Goal: Task Accomplishment & Management: Manage account settings

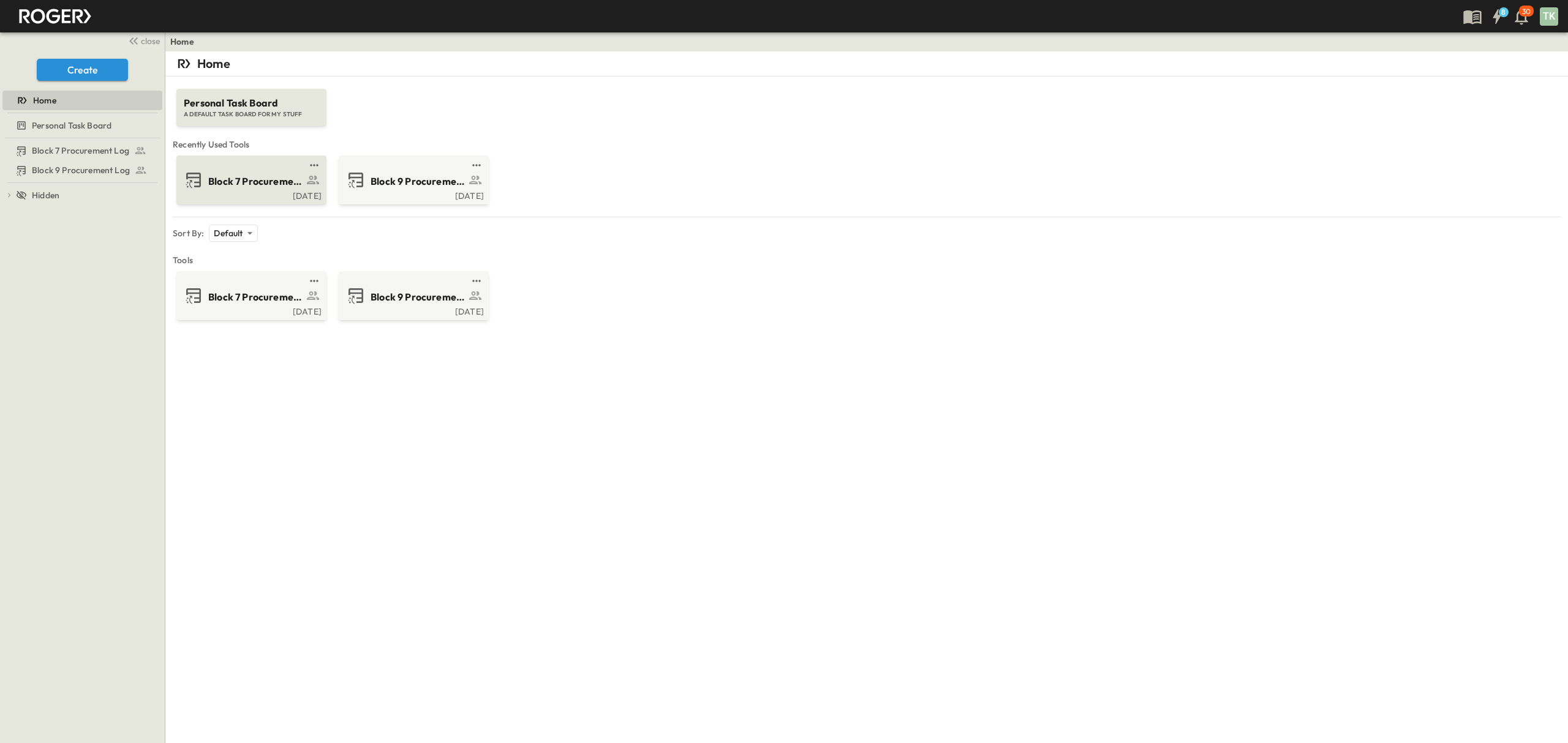
click at [251, 174] on span "Block 7 Procurement Log" at bounding box center [255, 181] width 95 height 14
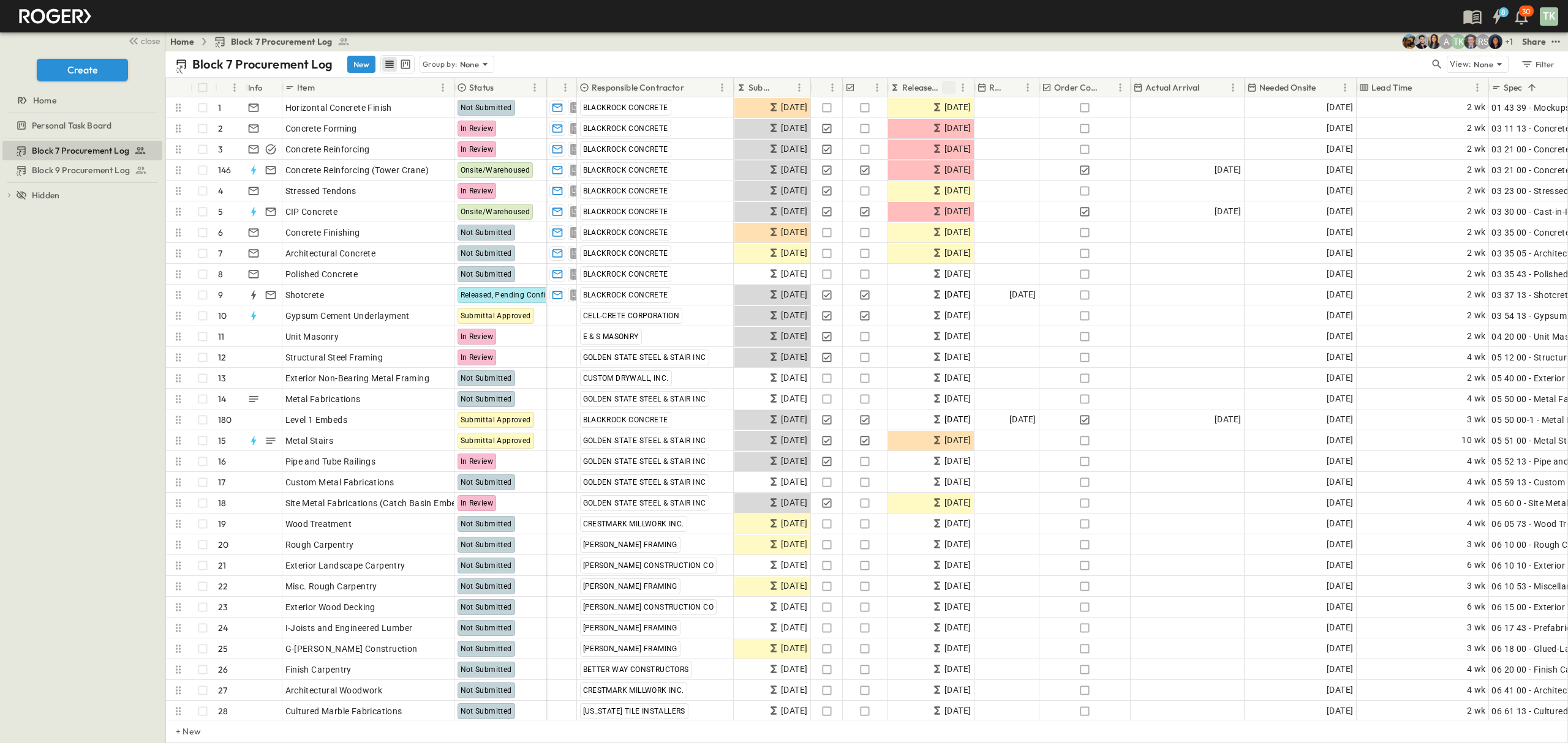
click at [950, 85] on icon "Sort" at bounding box center [949, 87] width 11 height 11
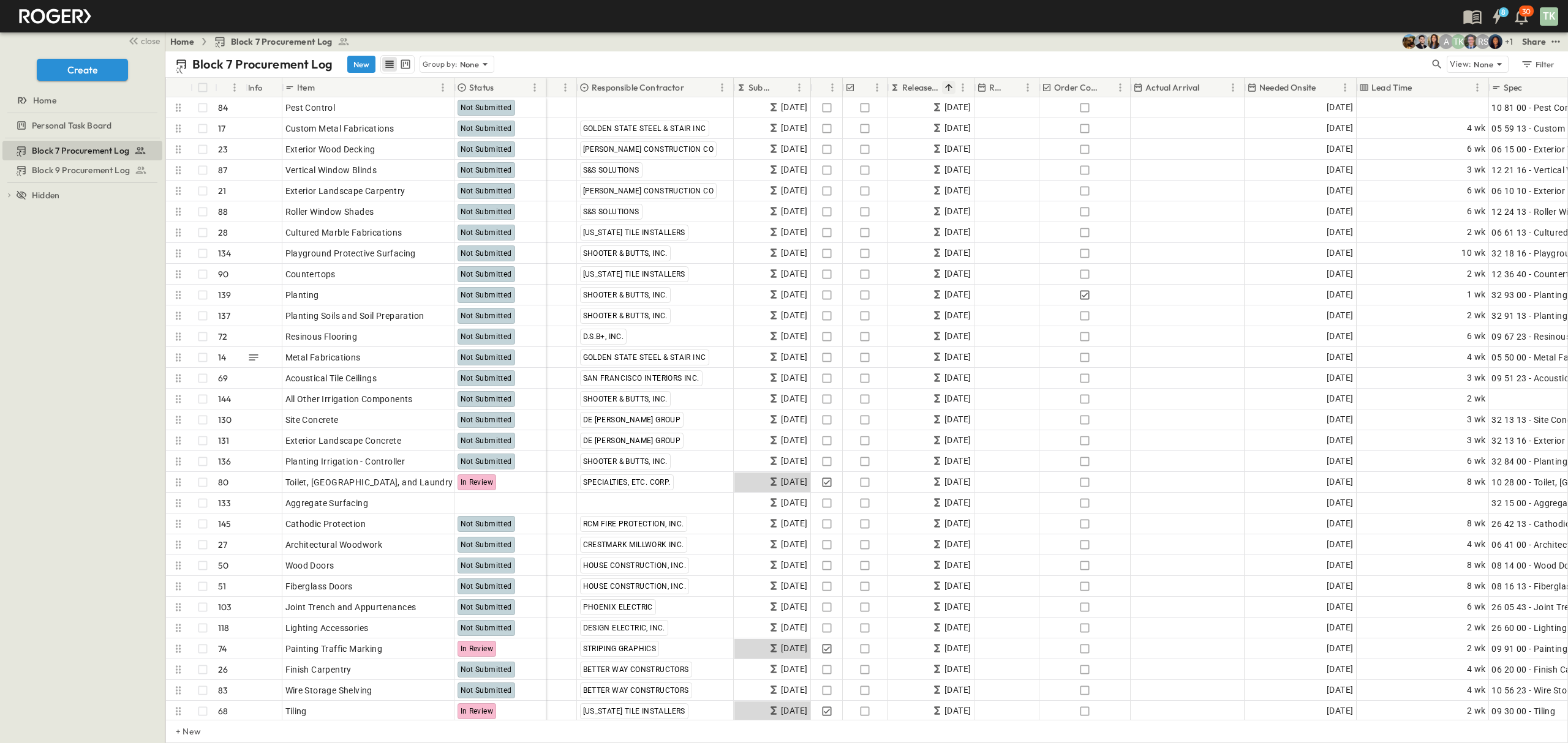
click at [949, 89] on icon "Sort" at bounding box center [949, 88] width 8 height 8
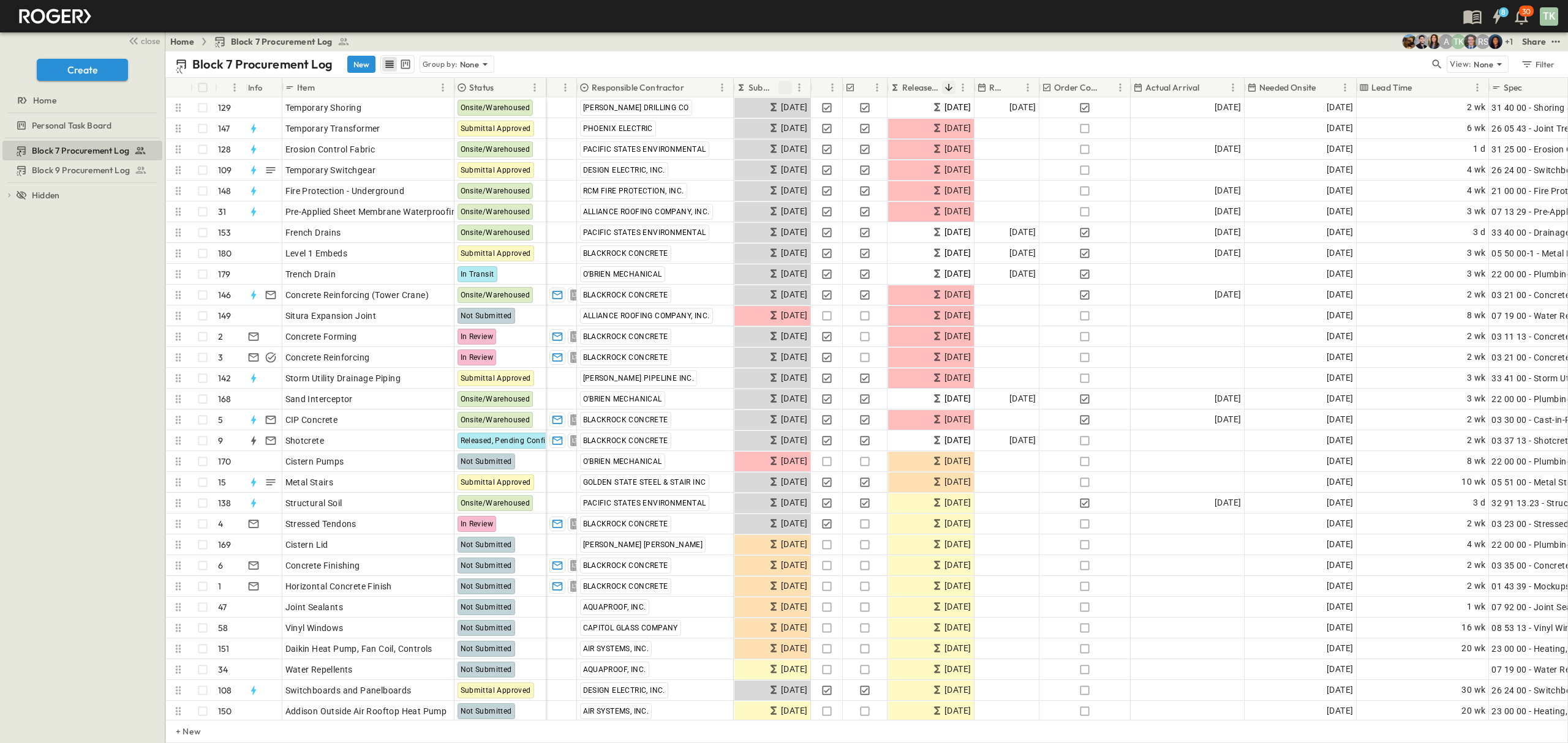
click at [787, 91] on icon "Sort" at bounding box center [785, 87] width 11 height 11
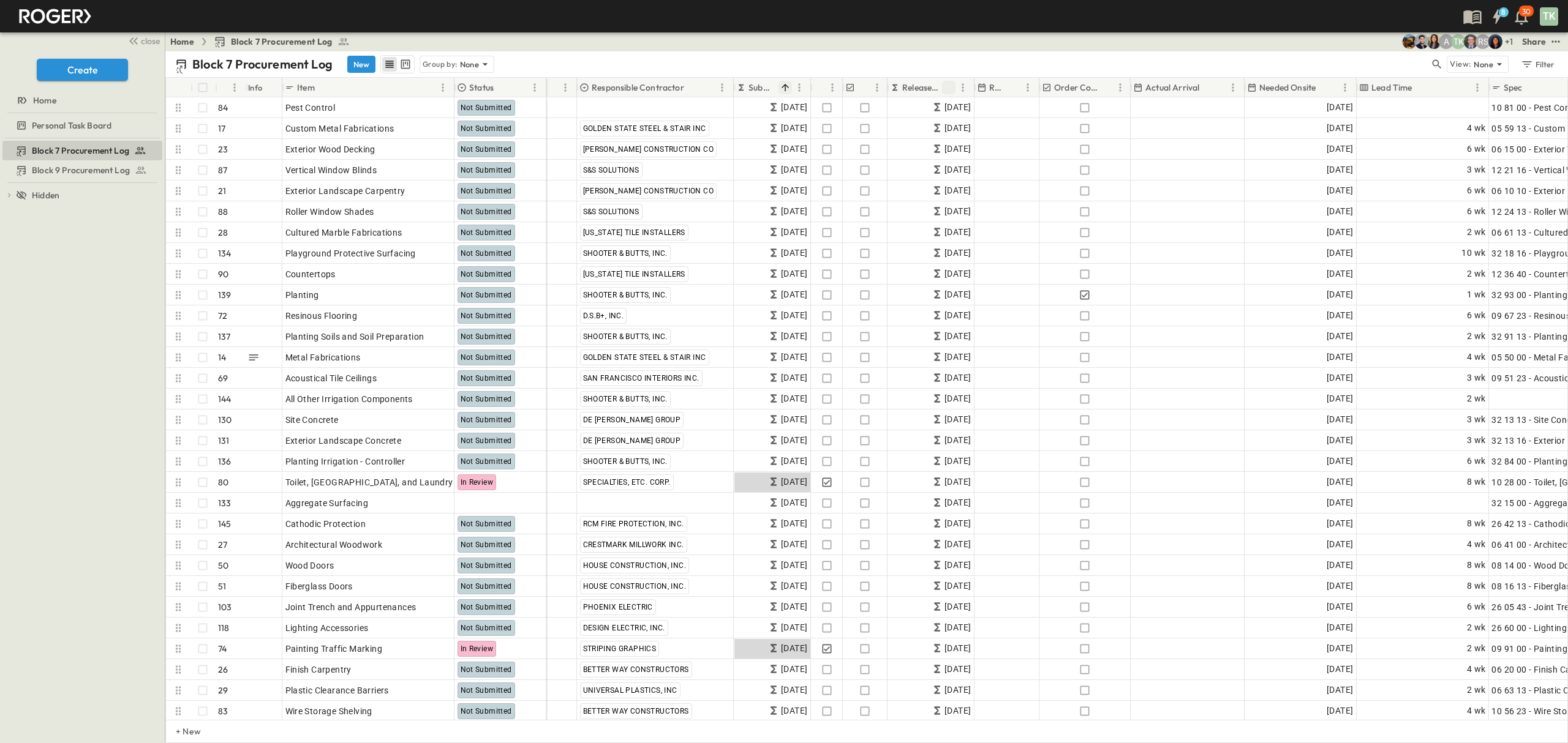
click at [787, 91] on icon "Sort" at bounding box center [785, 87] width 11 height 11
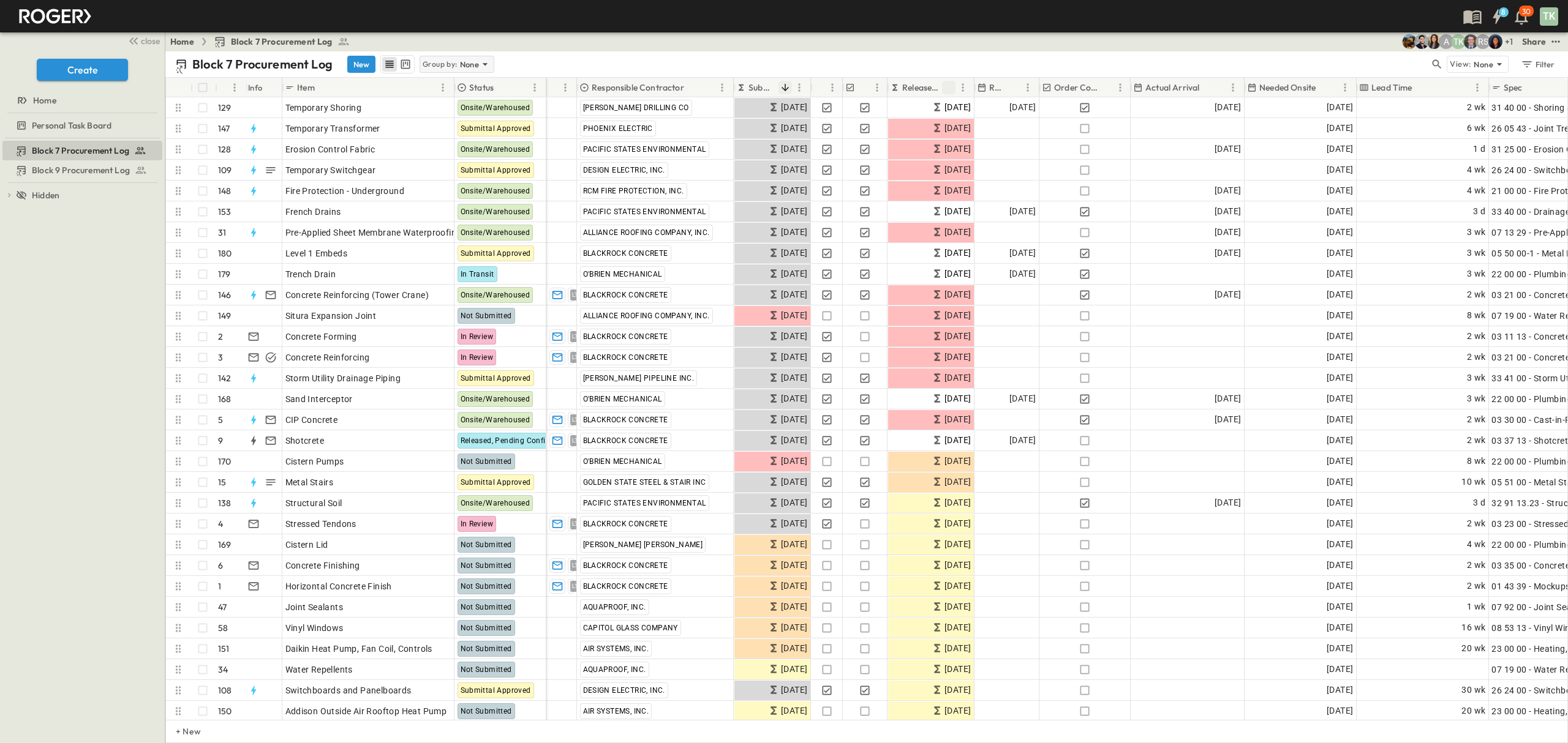
click at [446, 67] on p "Group by:" at bounding box center [440, 64] width 35 height 12
click at [452, 123] on p "Responsible Contractor" at bounding box center [458, 123] width 69 height 24
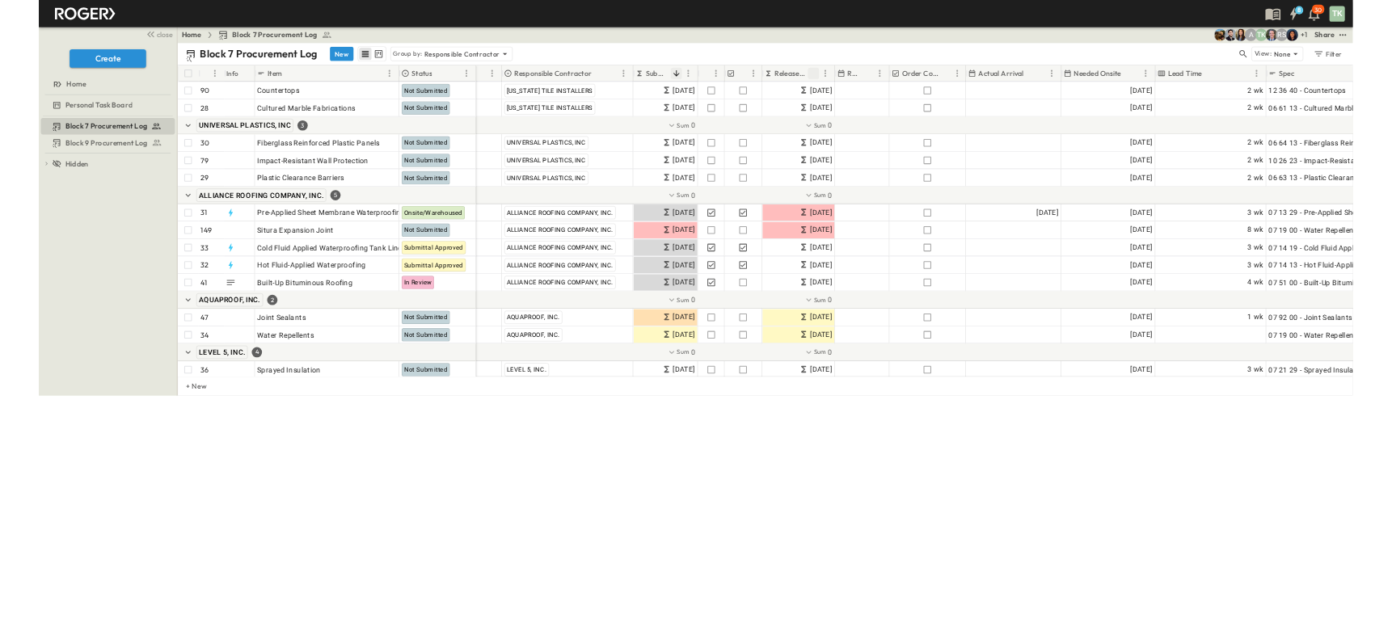
scroll to position [1401, 0]
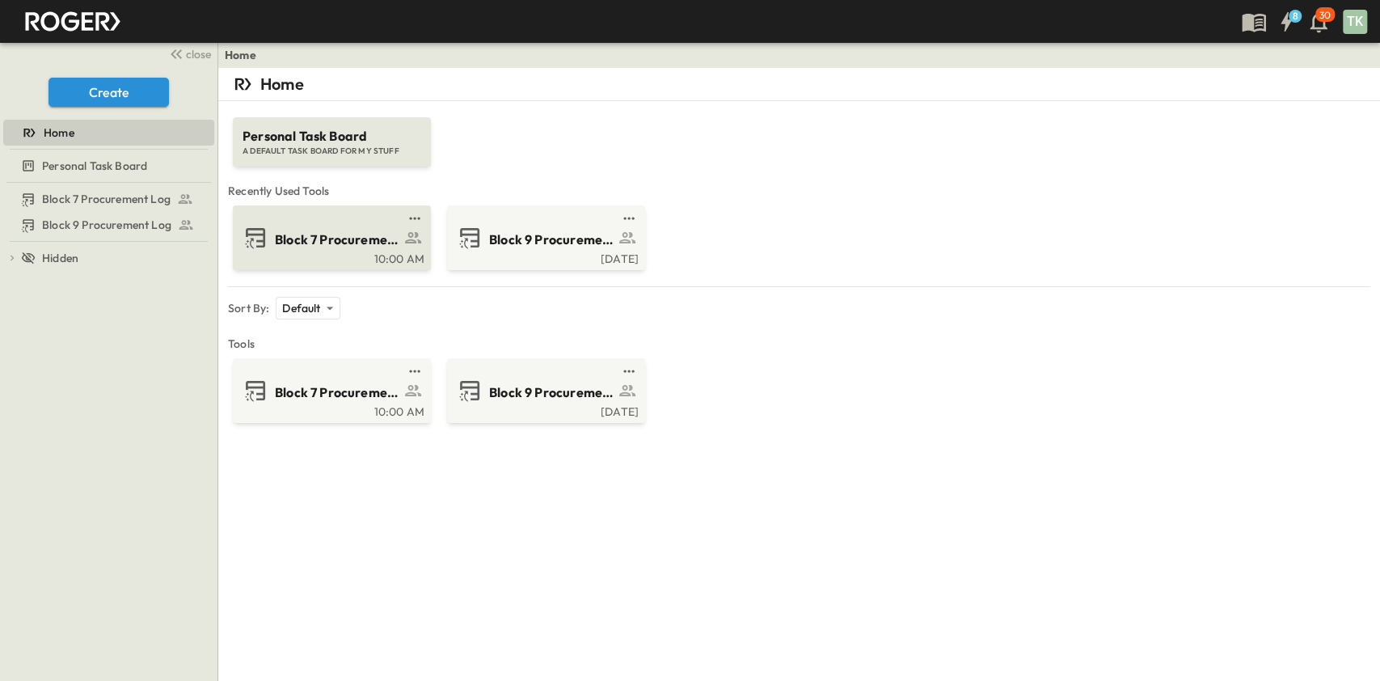
click at [304, 233] on span "Block 7 Procurement Log" at bounding box center [337, 239] width 125 height 19
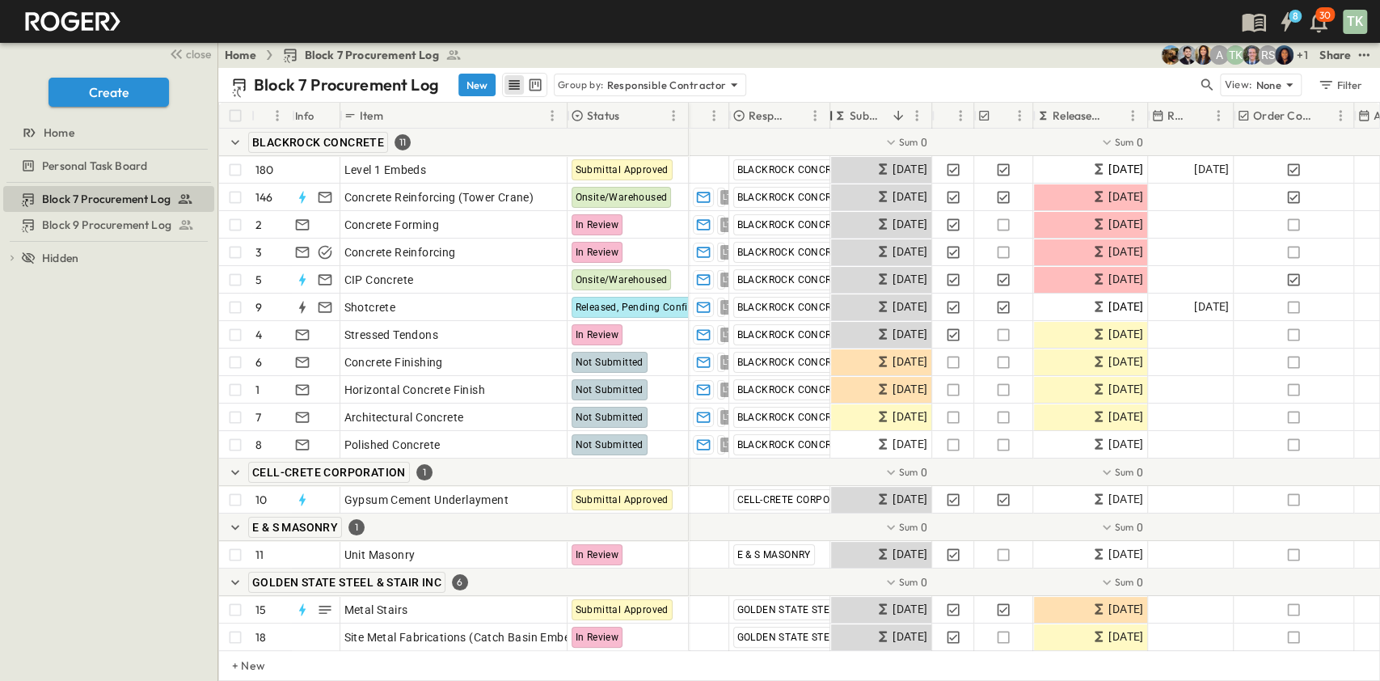
drag, startPoint x: 933, startPoint y: 118, endPoint x: 828, endPoint y: 116, distance: 105.1
click at [828, 116] on div at bounding box center [831, 115] width 16 height 45
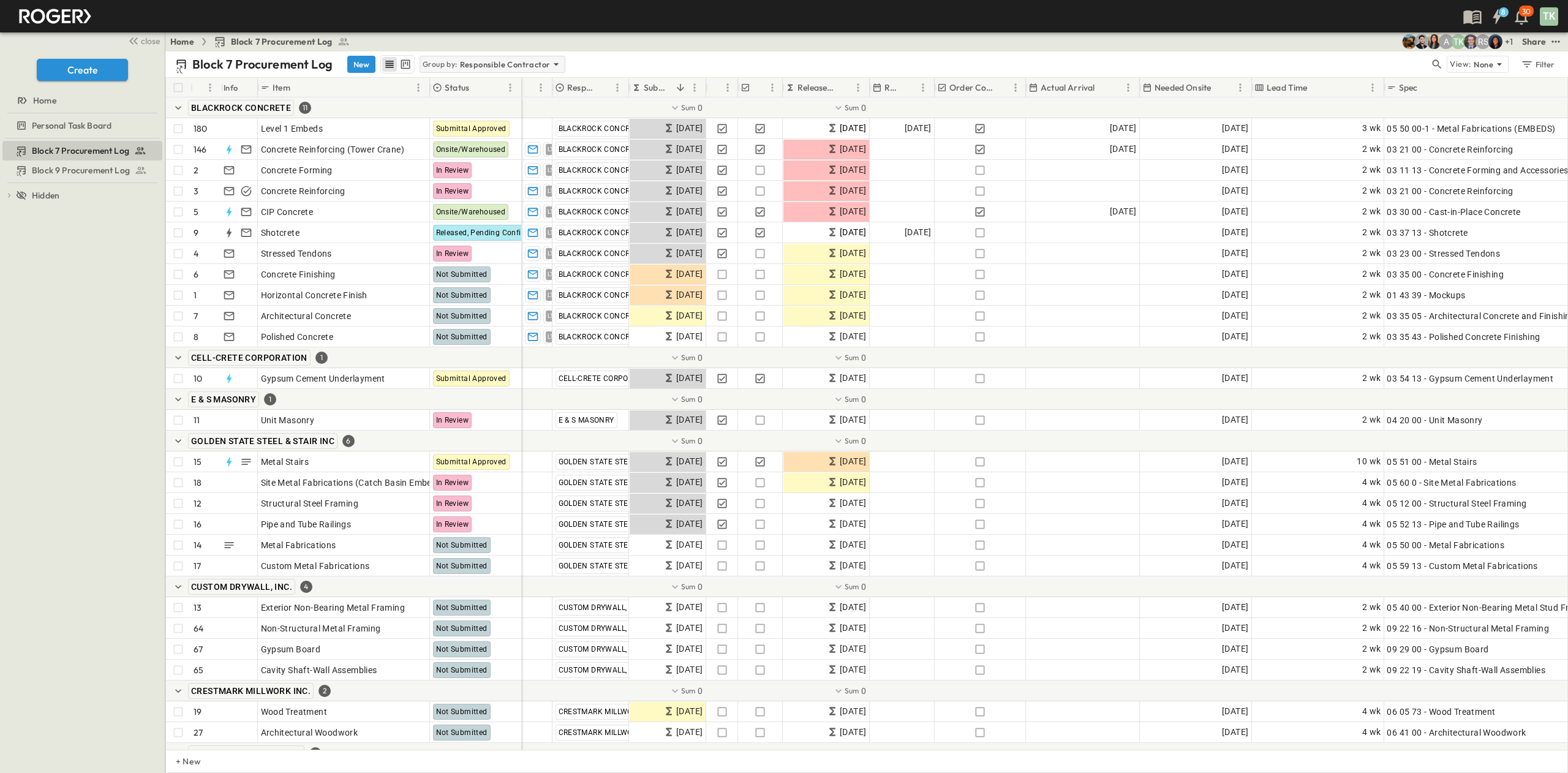
click at [471, 60] on p "Responsible Contractor" at bounding box center [505, 64] width 91 height 12
click at [433, 80] on p "None" at bounding box center [433, 82] width 20 height 12
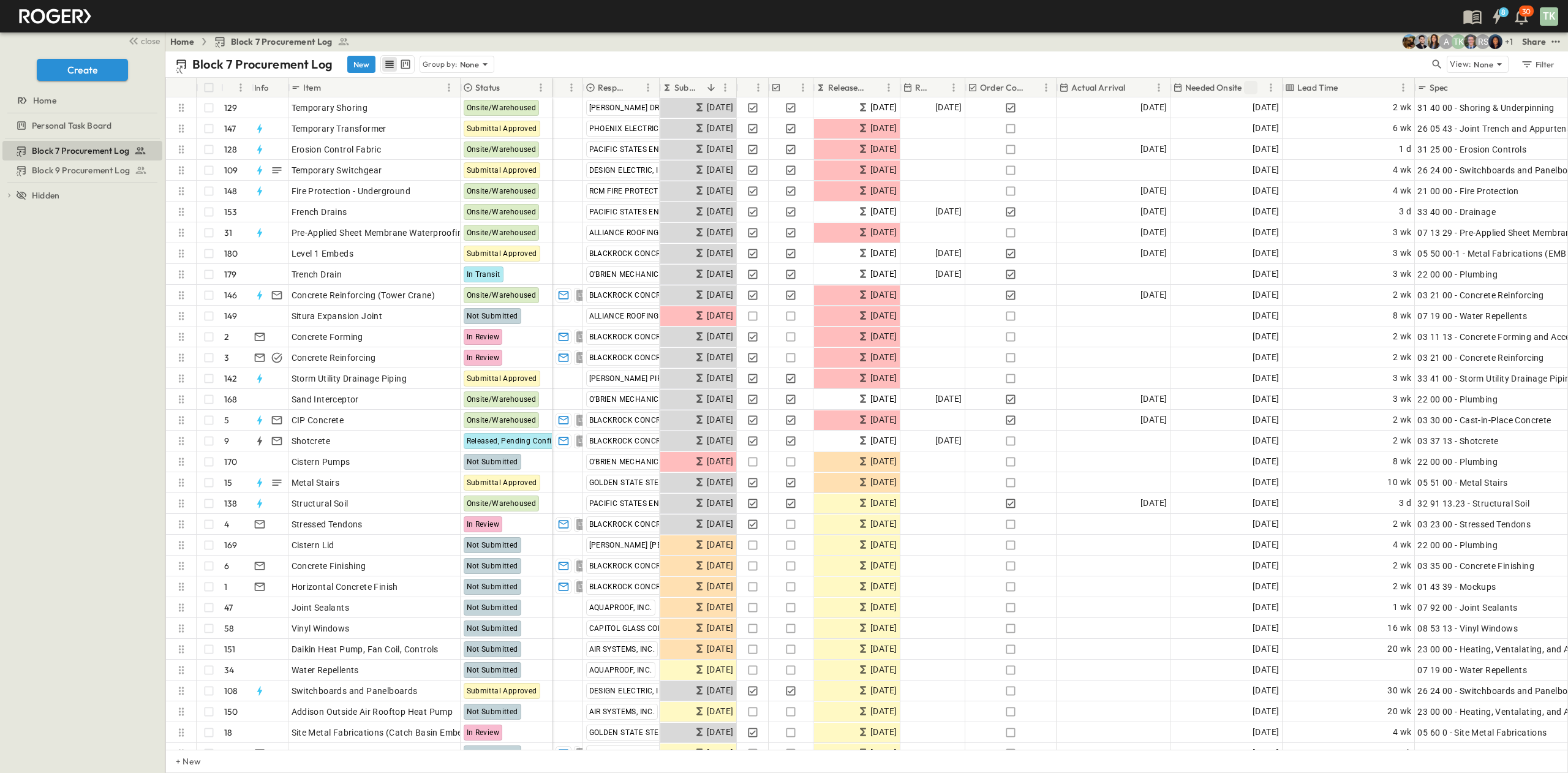
click at [1045, 87] on icon "Sort" at bounding box center [1251, 88] width 8 height 8
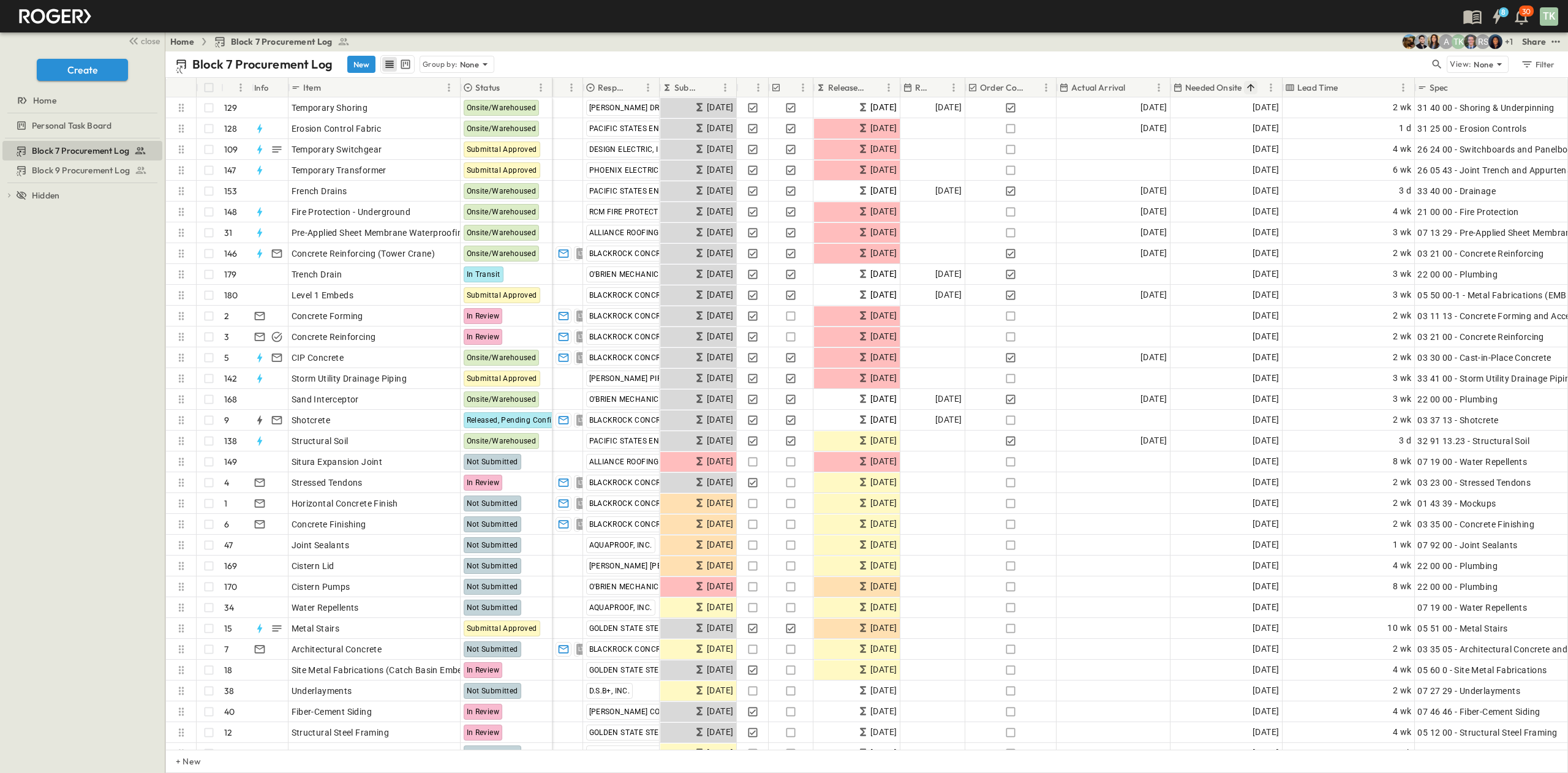
click at [1045, 85] on icon "Sort" at bounding box center [1251, 88] width 8 height 8
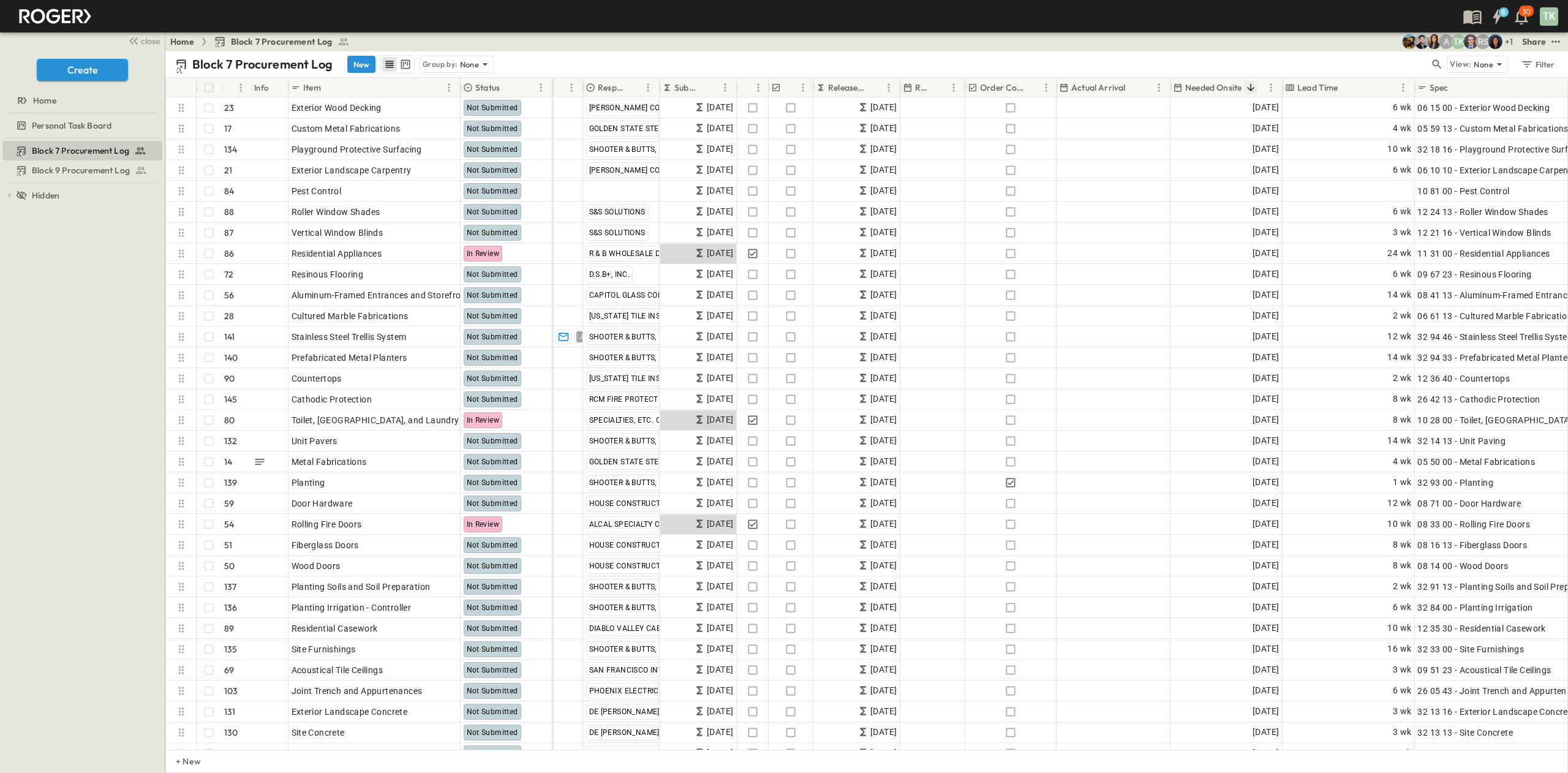
click at [1045, 85] on icon "Sort" at bounding box center [1250, 87] width 11 height 11
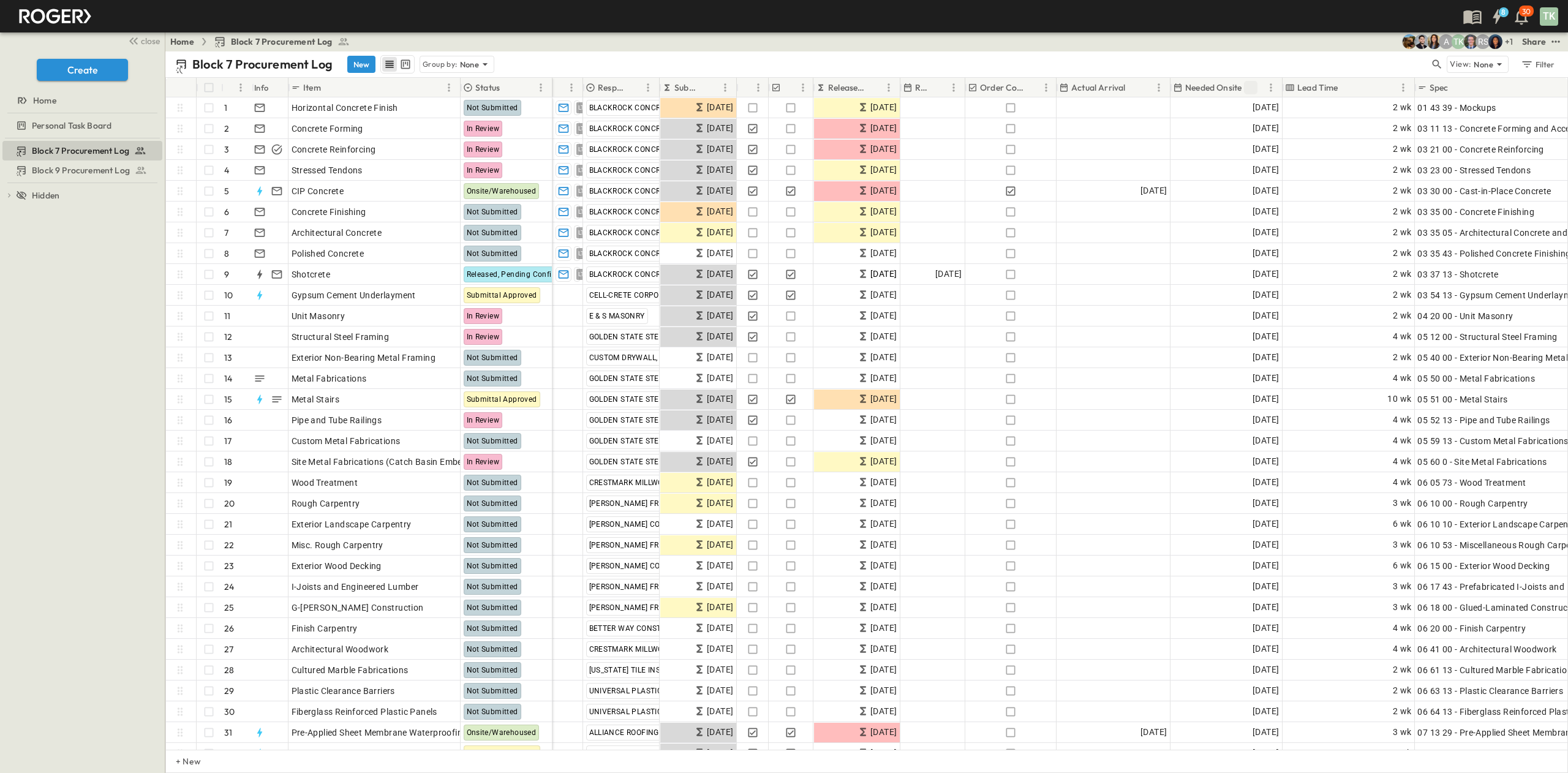
click at [1045, 89] on icon "Sort" at bounding box center [1251, 88] width 8 height 8
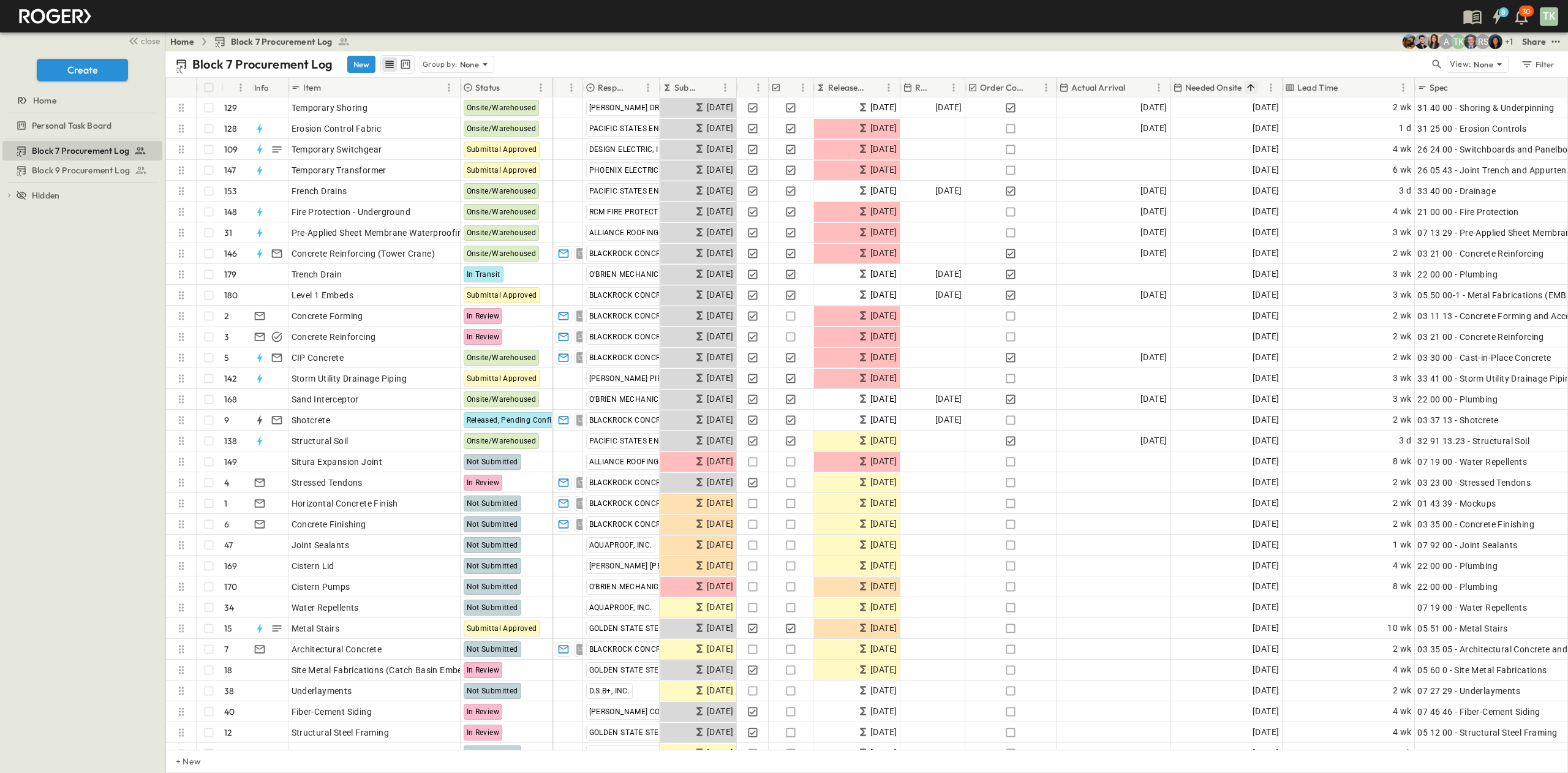
click at [1045, 89] on icon "Sort" at bounding box center [1251, 88] width 8 height 8
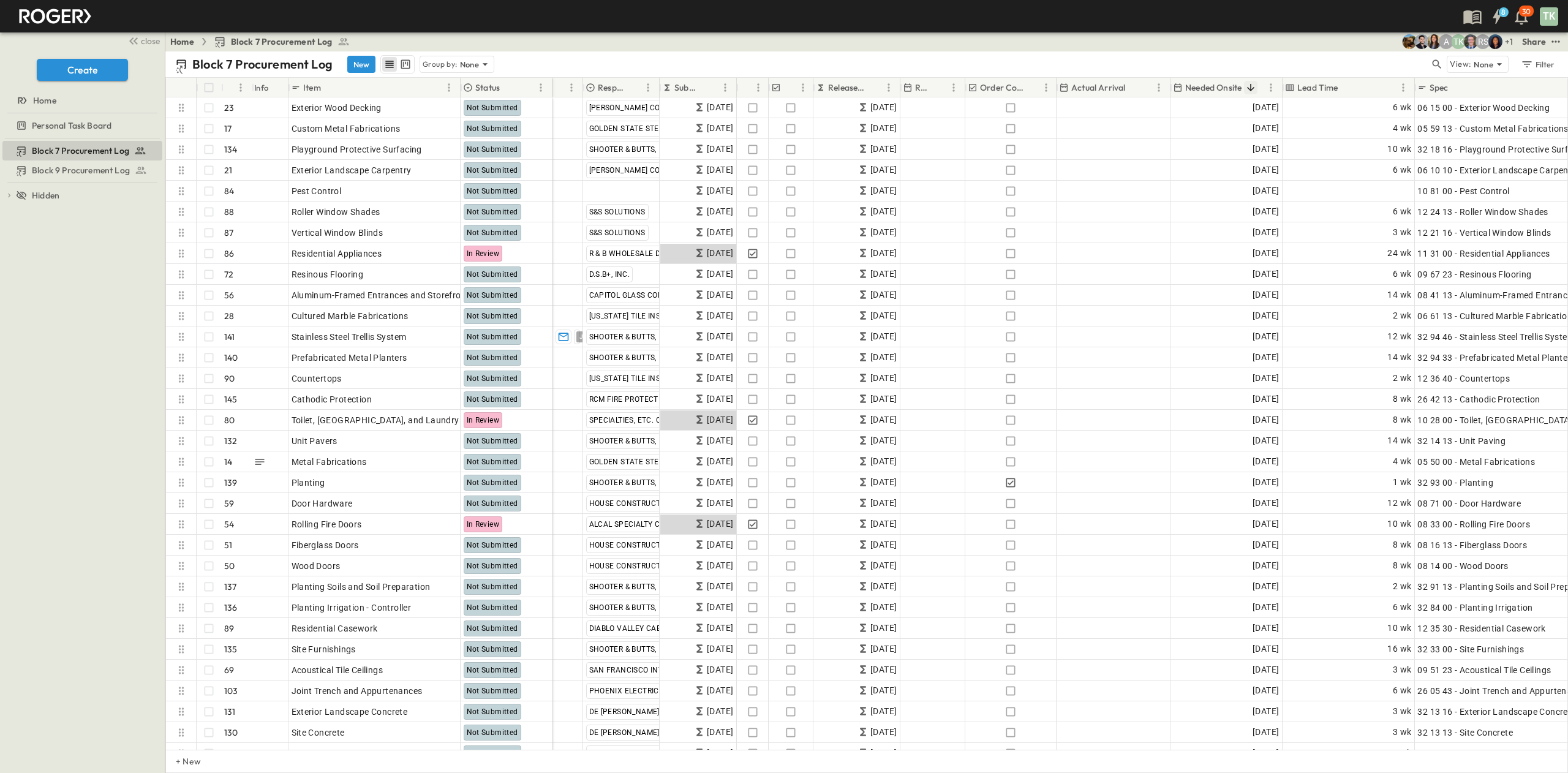
click at [1045, 89] on icon "Sort" at bounding box center [1251, 88] width 8 height 8
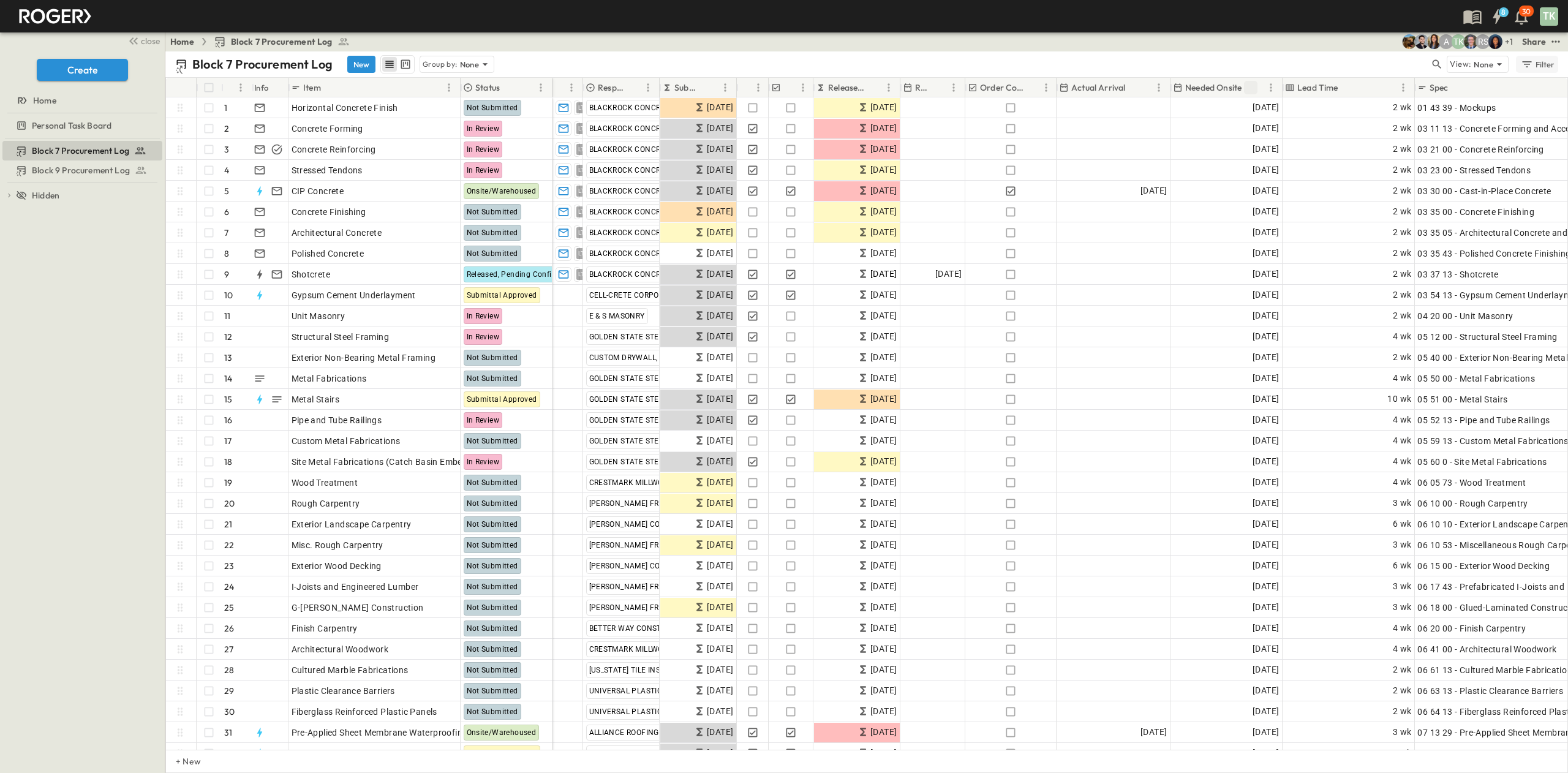
click at [1045, 88] on icon "Sort" at bounding box center [1251, 88] width 8 height 8
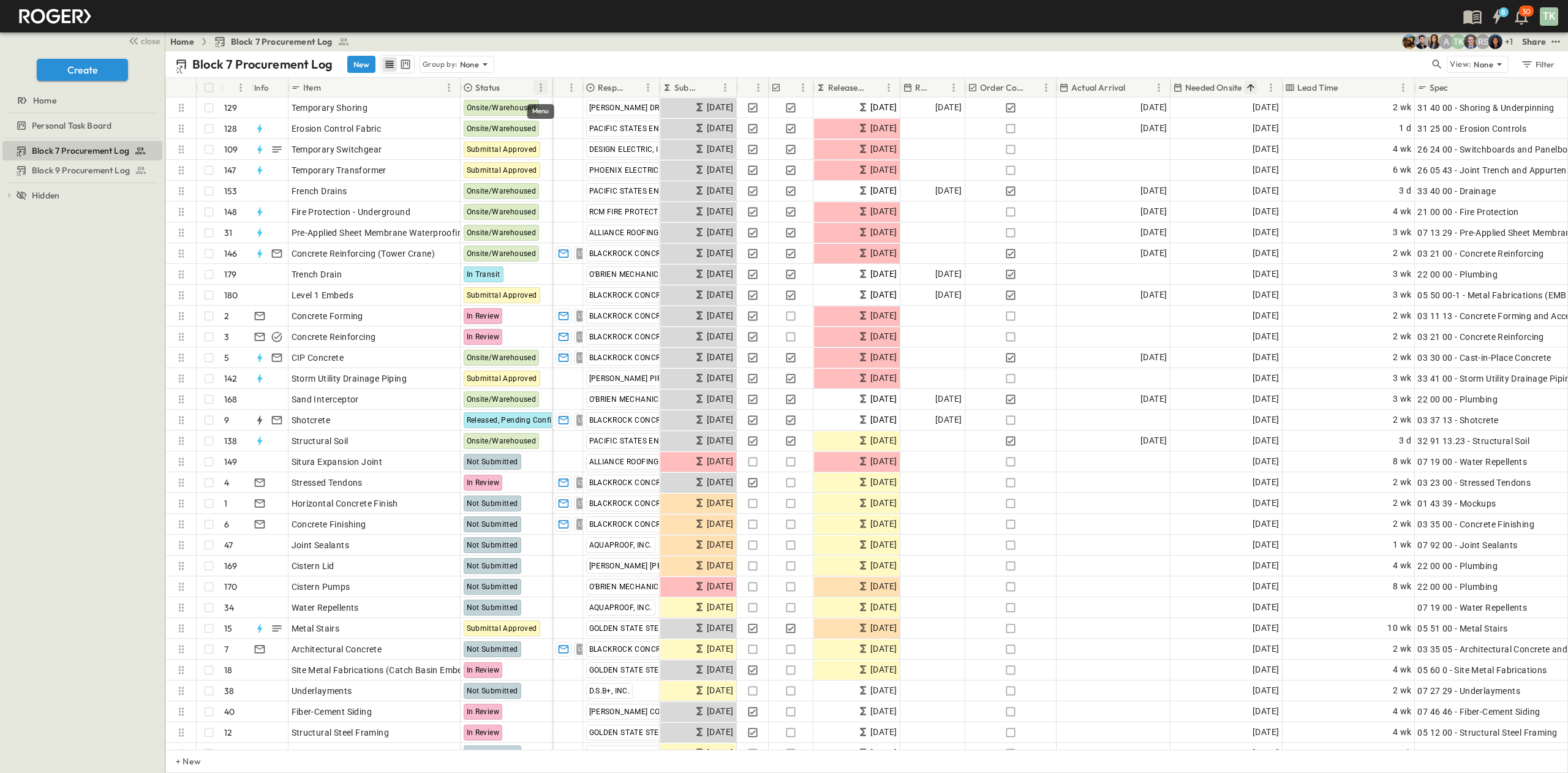
click at [540, 88] on icon "Menu" at bounding box center [540, 87] width 2 height 8
click at [539, 89] on icon "Menu" at bounding box center [541, 88] width 12 height 12
click at [61, 352] on div "Block 7 Procurement Log Block 9 Procurement Log To pick up a draggable item, pr…" at bounding box center [82, 455] width 164 height 634
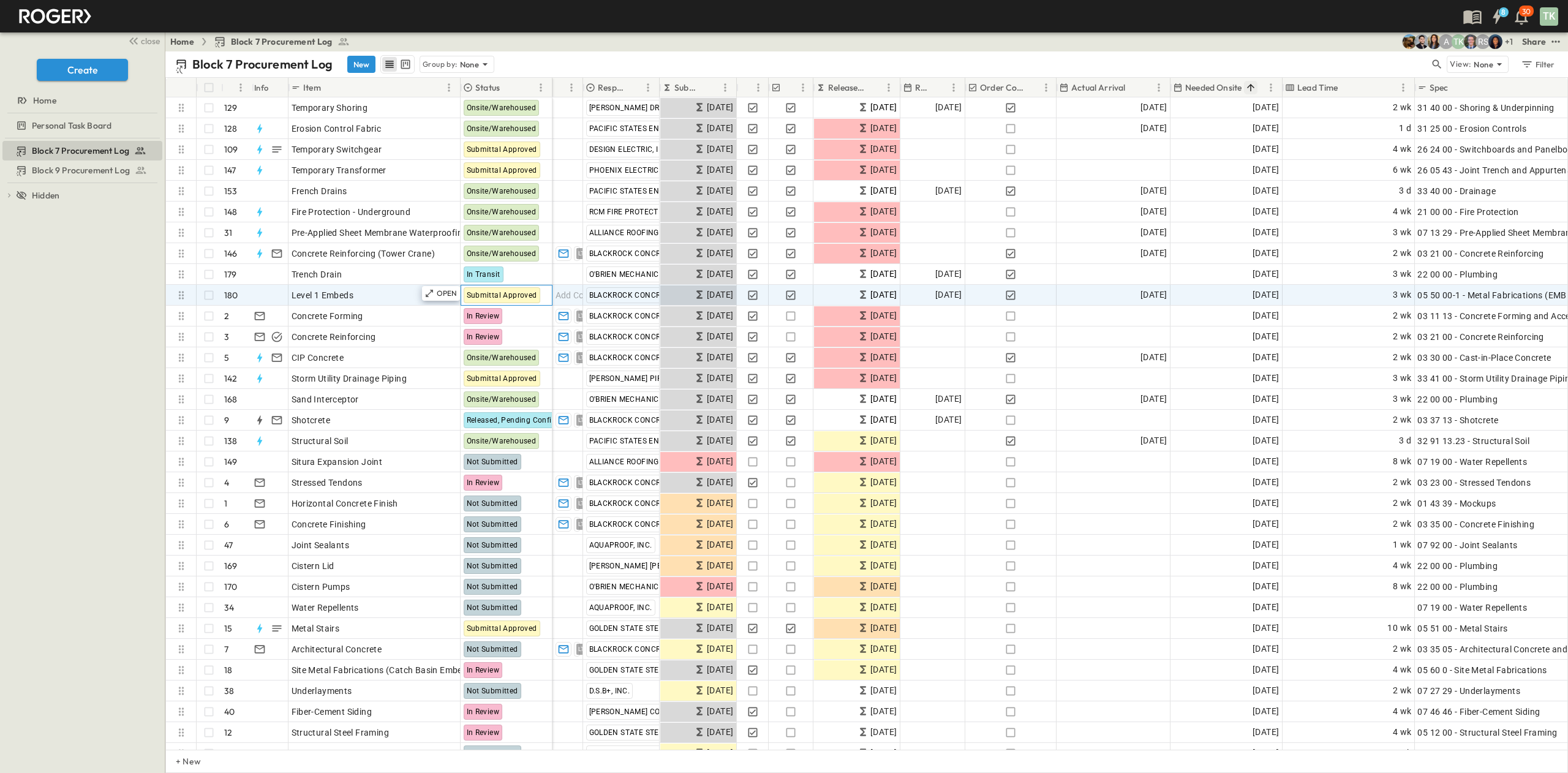
drag, startPoint x: 507, startPoint y: 294, endPoint x: 488, endPoint y: 292, distance: 19.1
click at [488, 292] on span "Submittal Approved" at bounding box center [502, 295] width 70 height 8
click at [527, 296] on span "Submittal Approved" at bounding box center [502, 295] width 70 height 8
click at [462, 64] on p "None" at bounding box center [470, 64] width 20 height 12
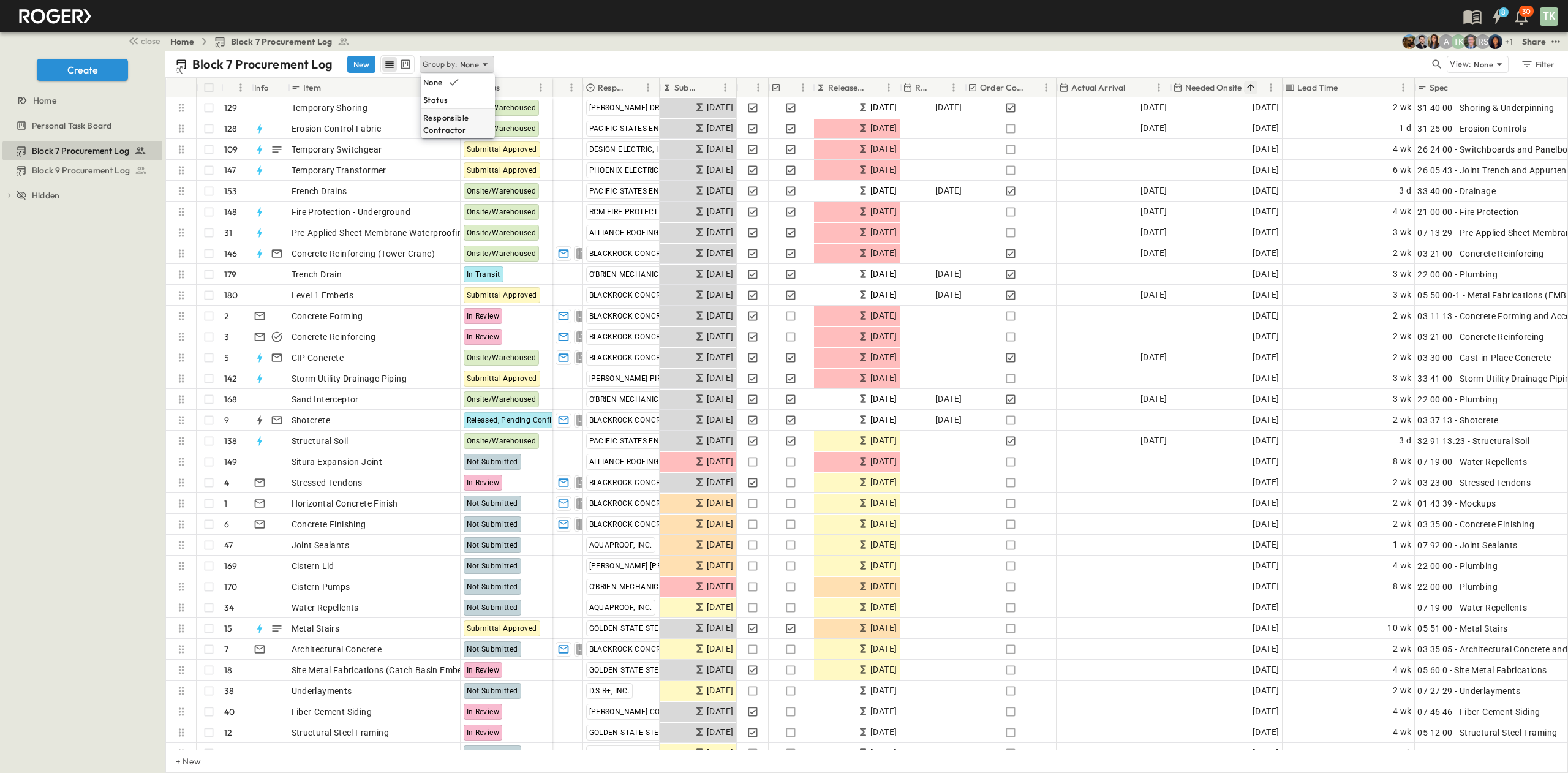
click at [435, 120] on p "Responsible Contractor" at bounding box center [458, 124] width 69 height 24
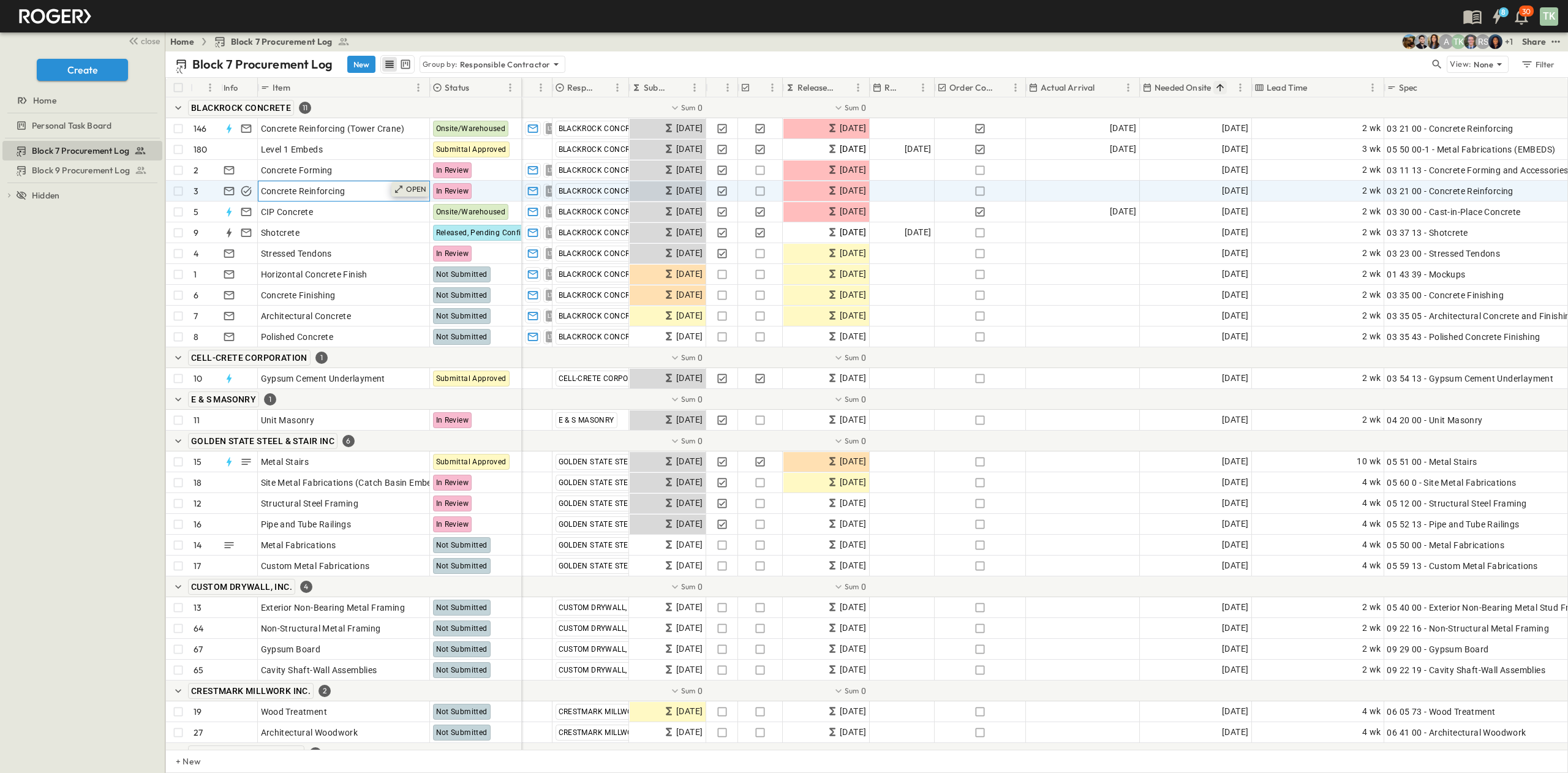
click at [427, 192] on div "OPEN" at bounding box center [411, 189] width 38 height 14
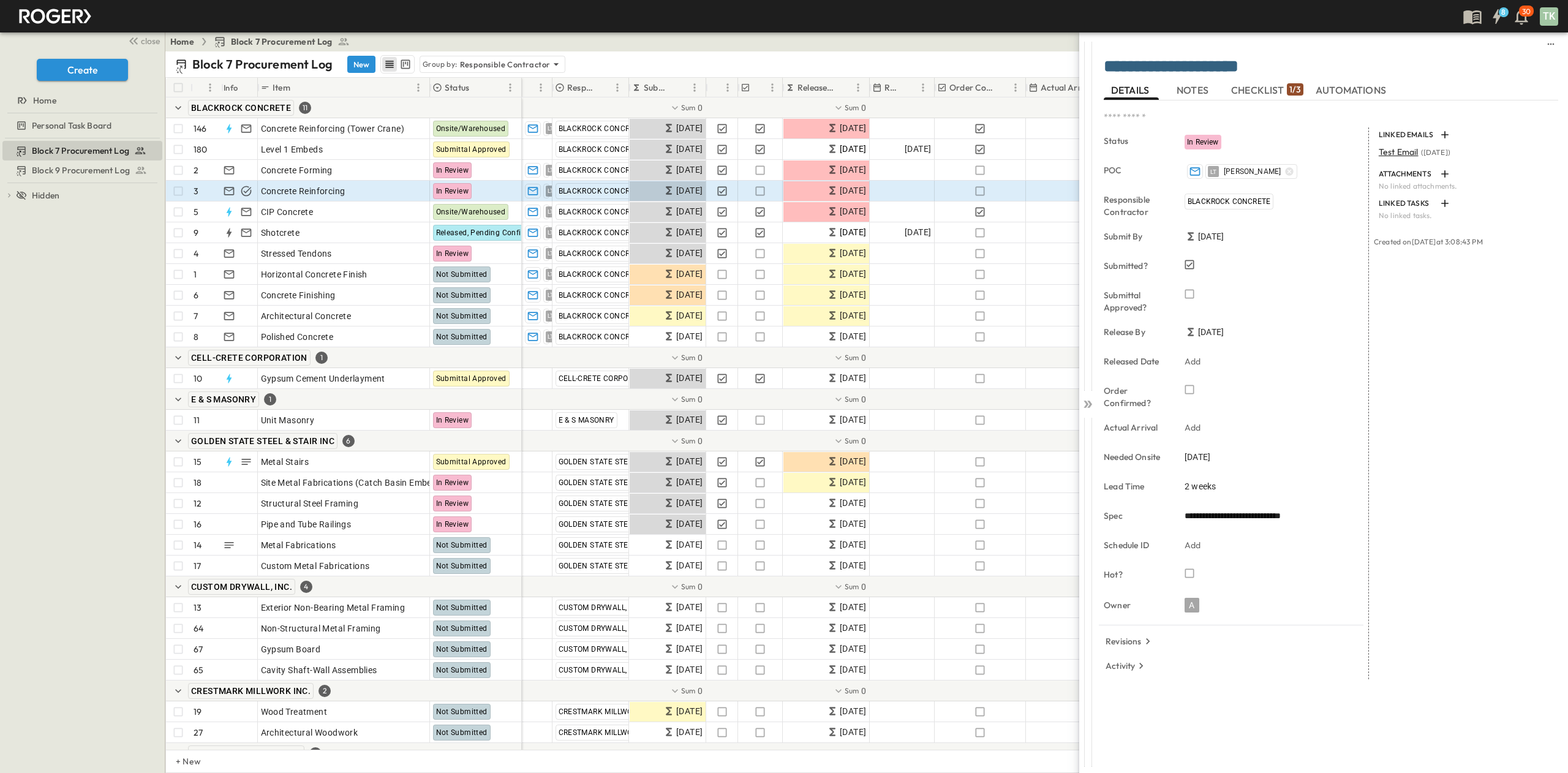
click at [1045, 90] on span "NOTES" at bounding box center [1194, 90] width 34 height 11
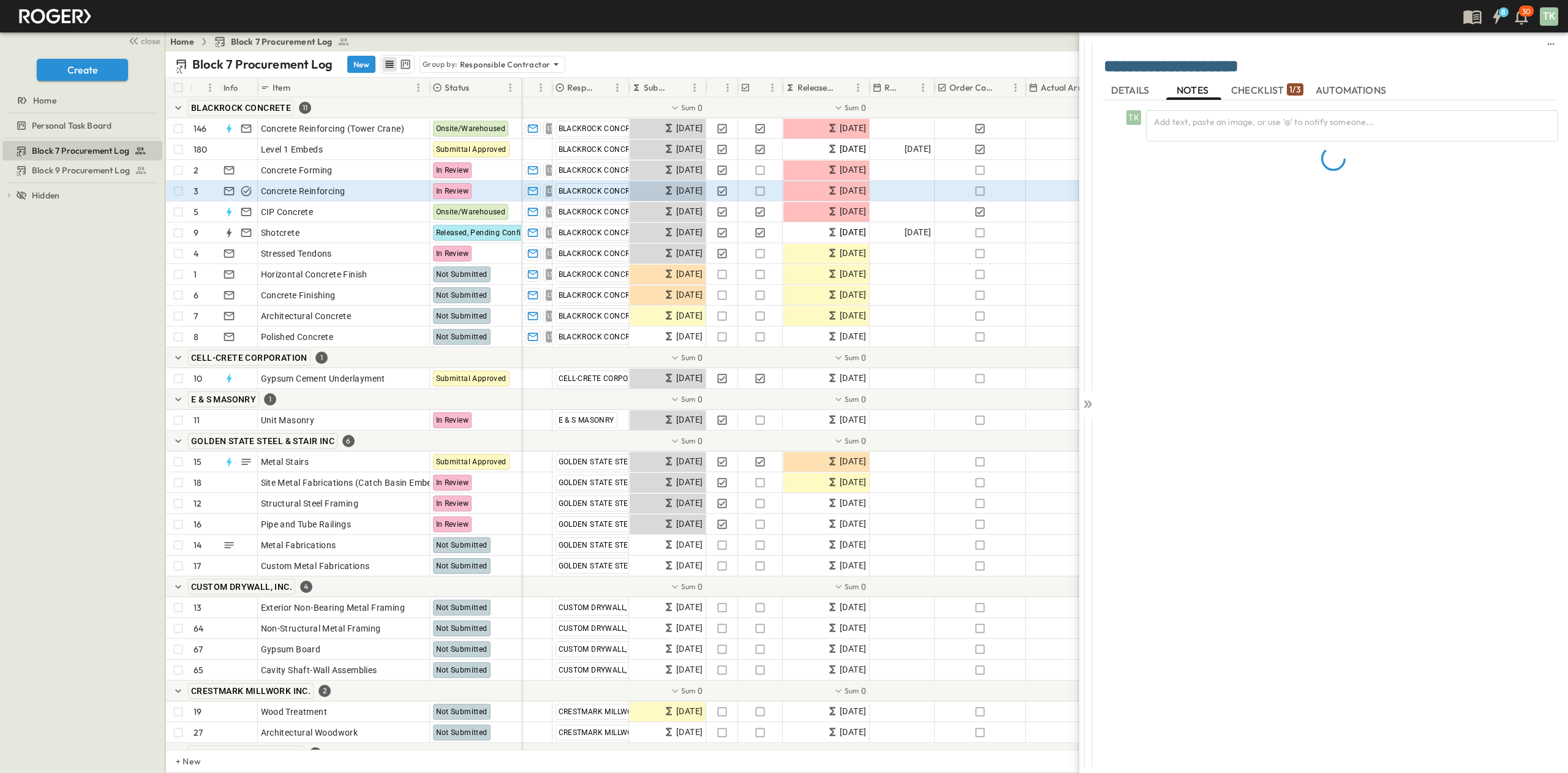
click at [1045, 91] on span "CHECKLIST 1 / 3" at bounding box center [1267, 90] width 72 height 11
click at [1045, 211] on button "New" at bounding box center [1139, 202] width 37 height 17
type textarea "**********"
click at [1045, 271] on div "**********" at bounding box center [1332, 420] width 455 height 679
click at [489, 67] on p "Responsible Contractor" at bounding box center [505, 64] width 91 height 12
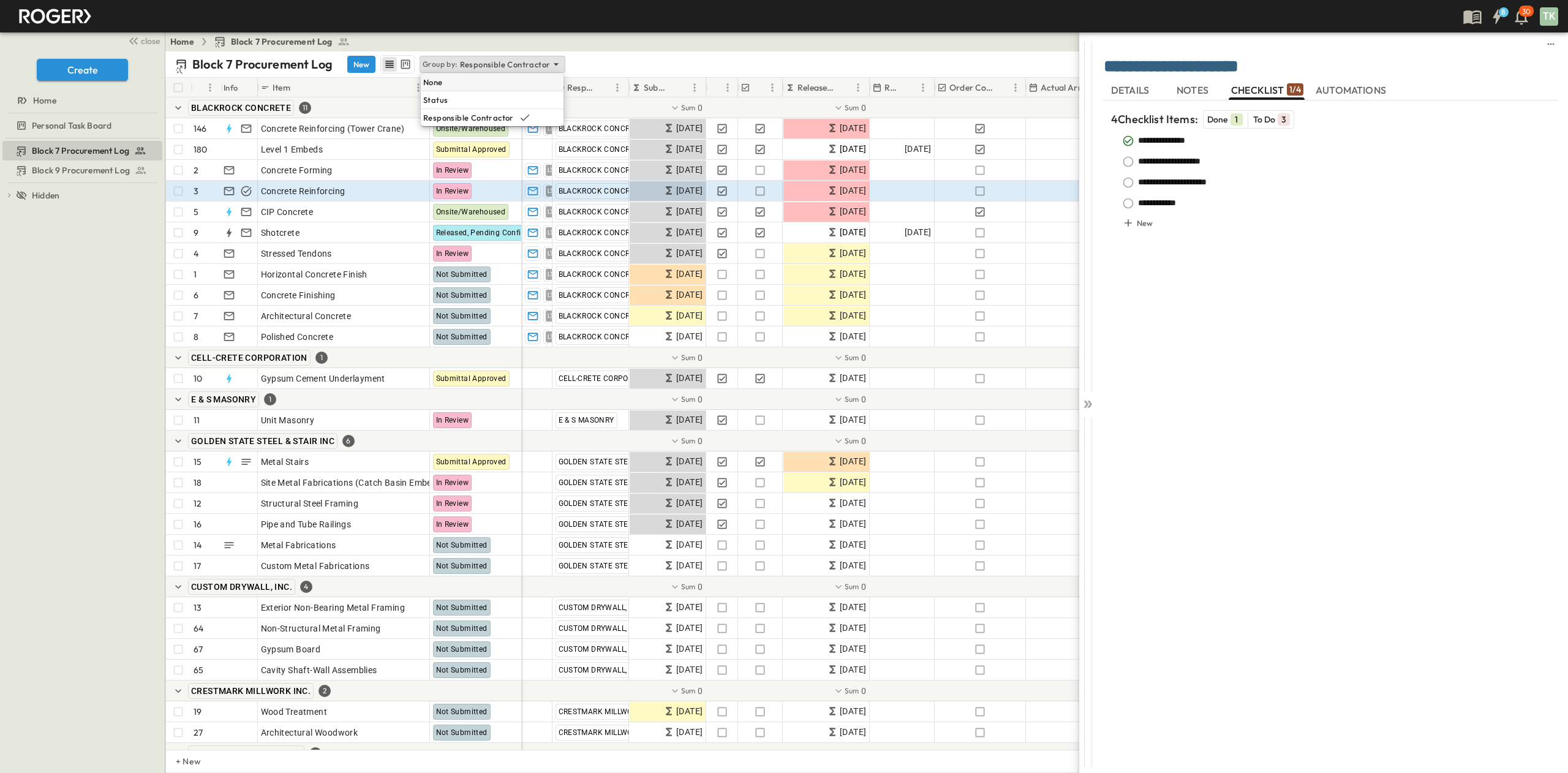
click at [476, 85] on div "None" at bounding box center [492, 82] width 142 height 17
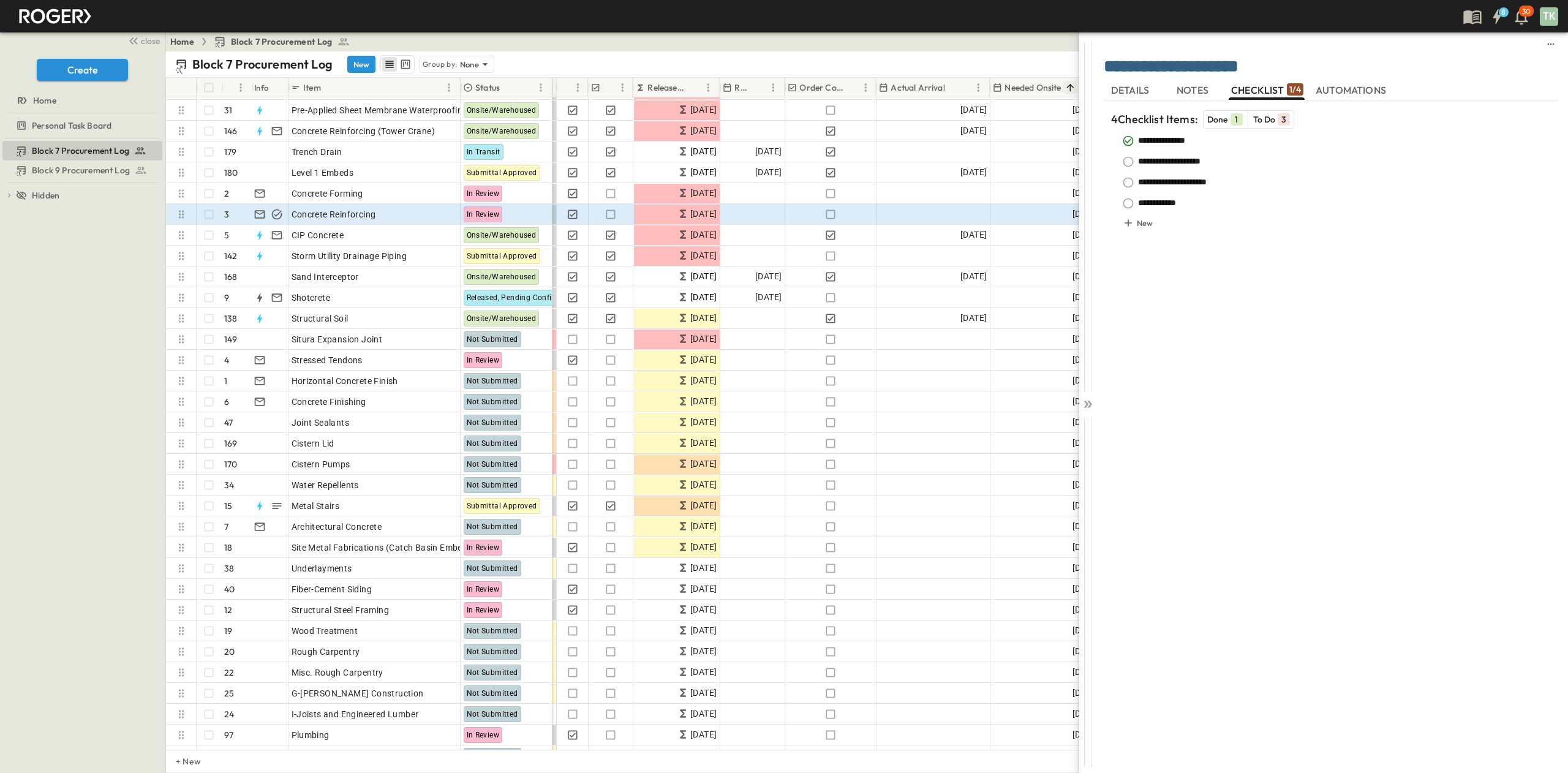
scroll to position [123, 0]
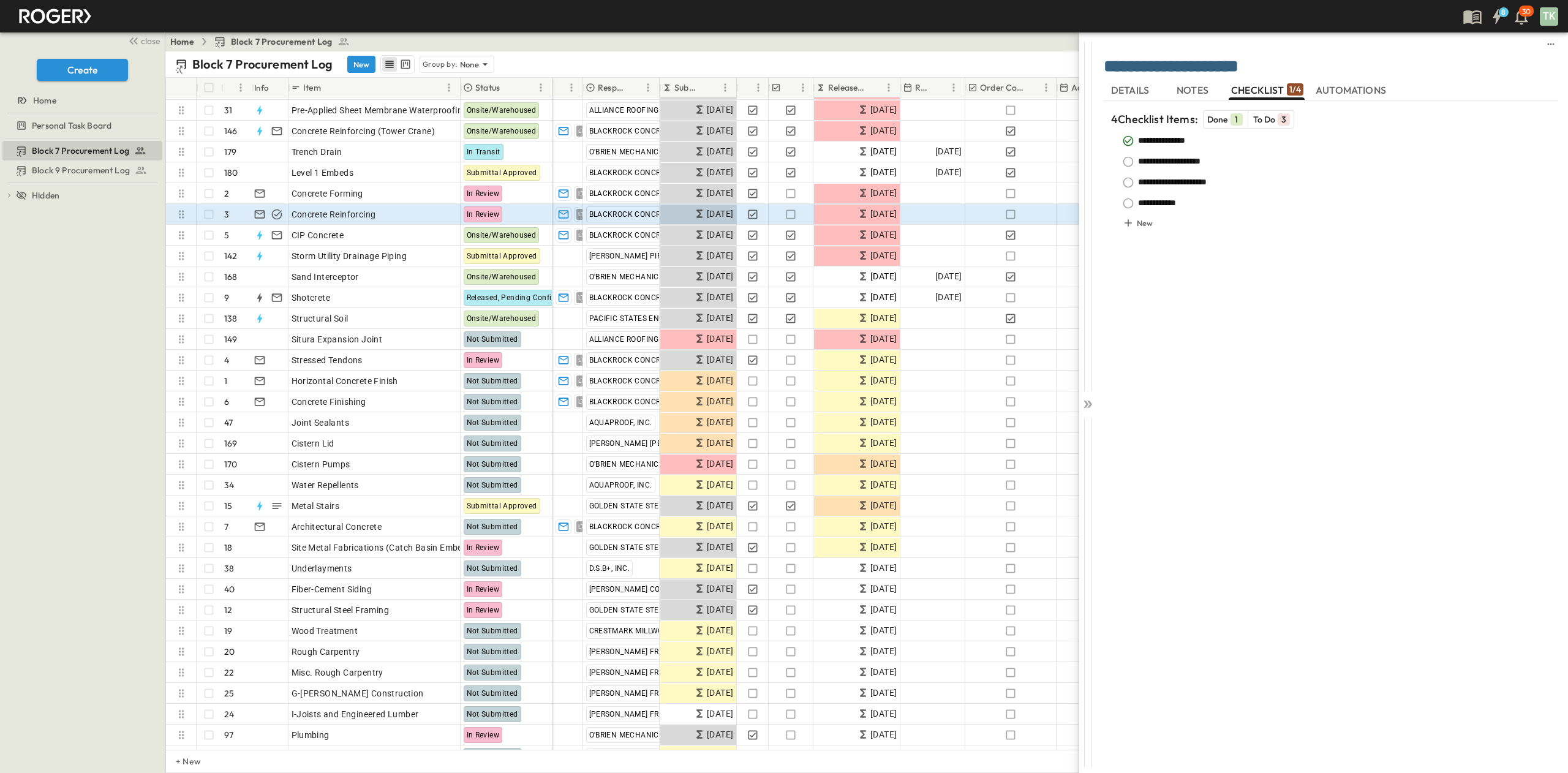
click at [912, 515] on div "**********" at bounding box center [1215, 386] width 706 height 773
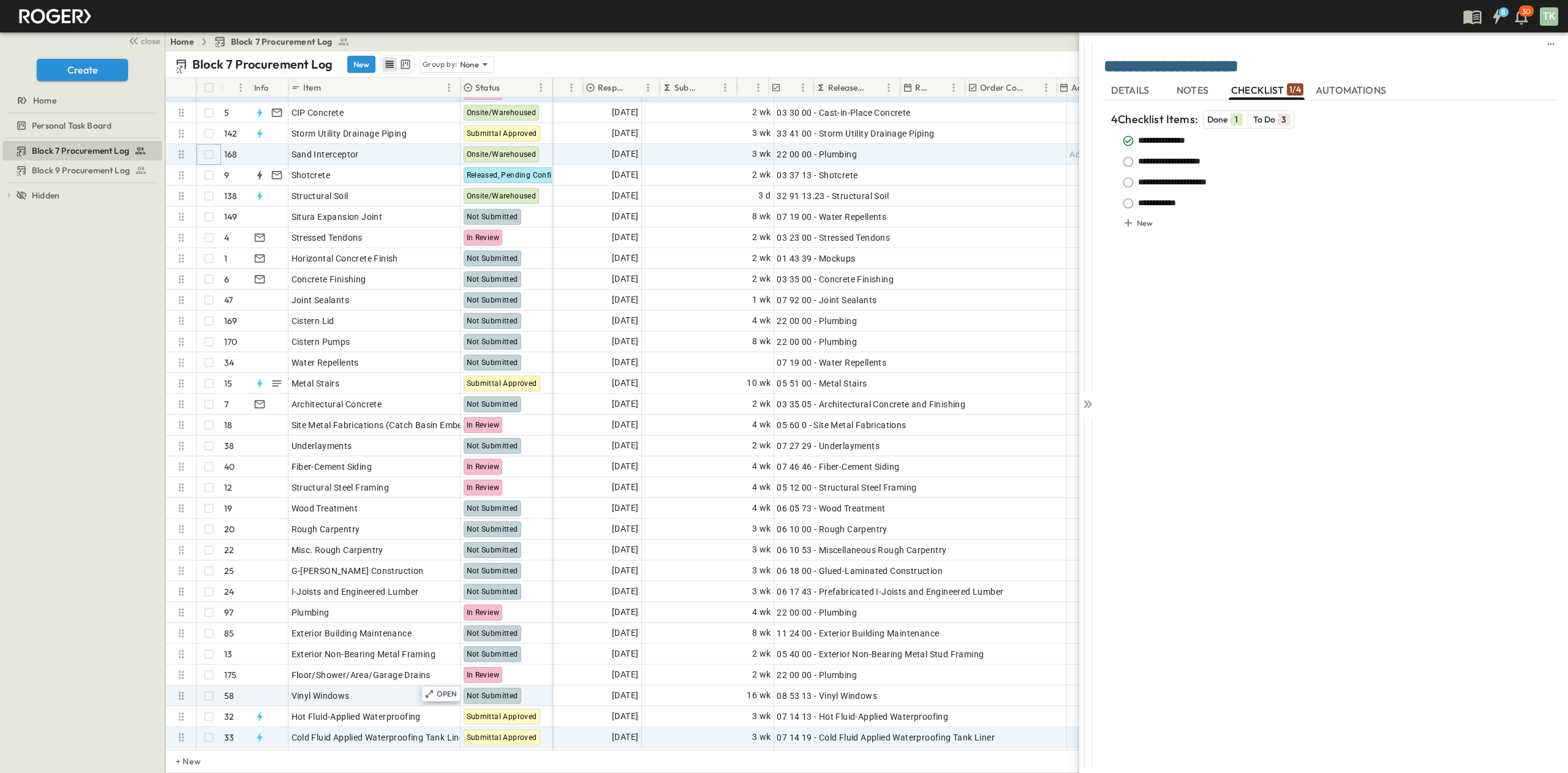
scroll to position [245, 0]
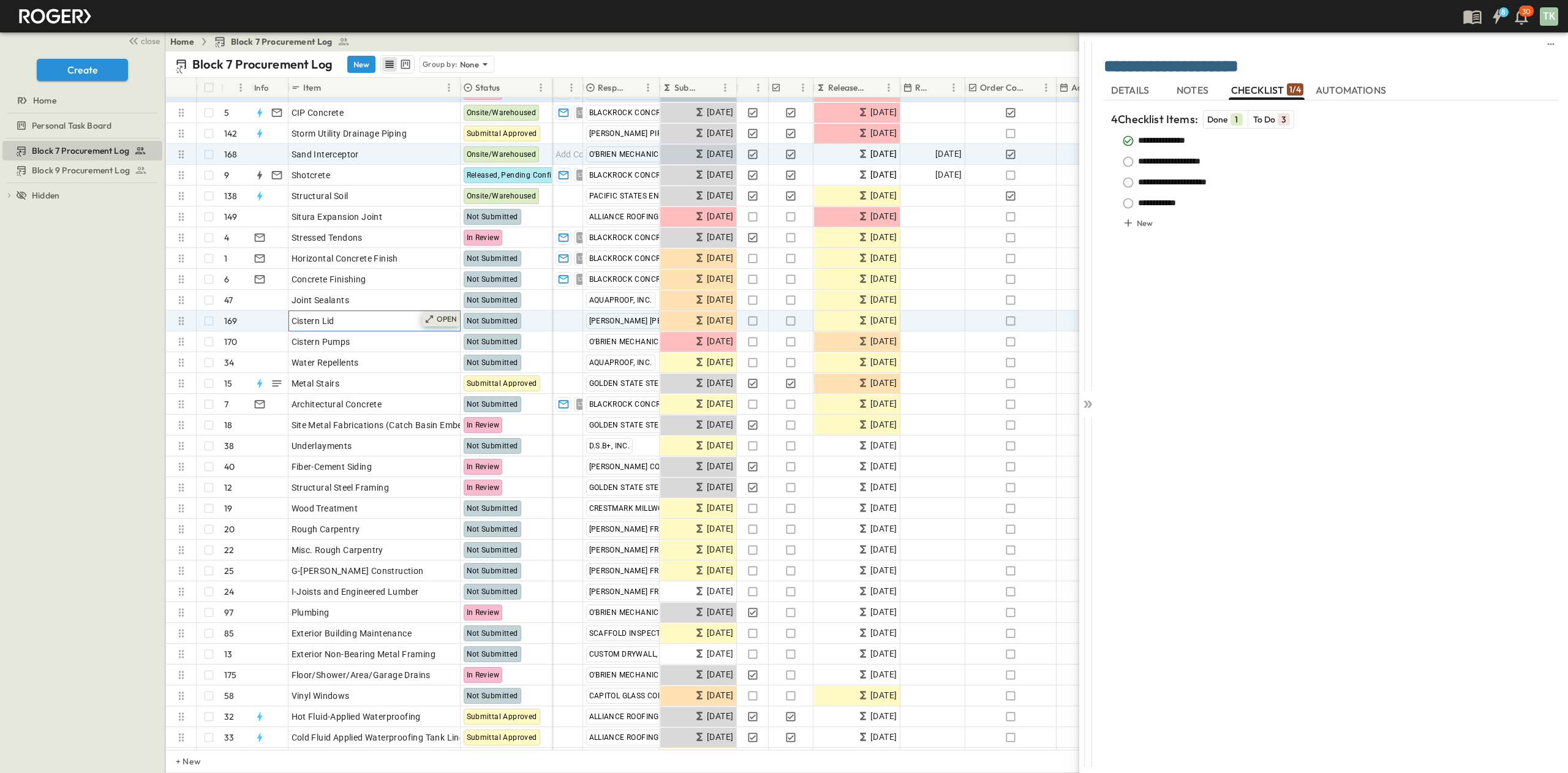
click at [443, 318] on p "OPEN" at bounding box center [446, 319] width 20 height 10
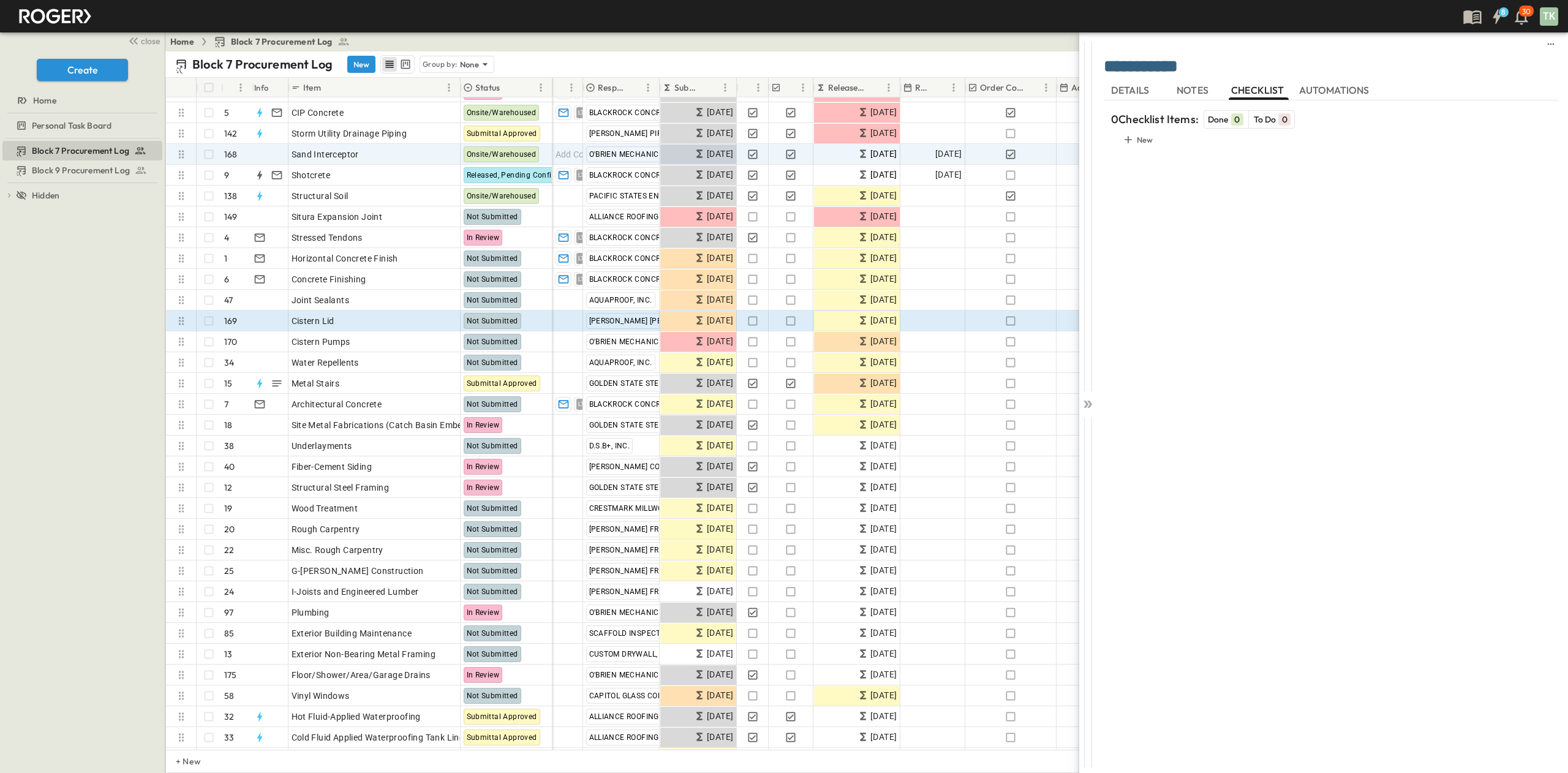
click at [1045, 91] on span "NOTES" at bounding box center [1194, 90] width 34 height 11
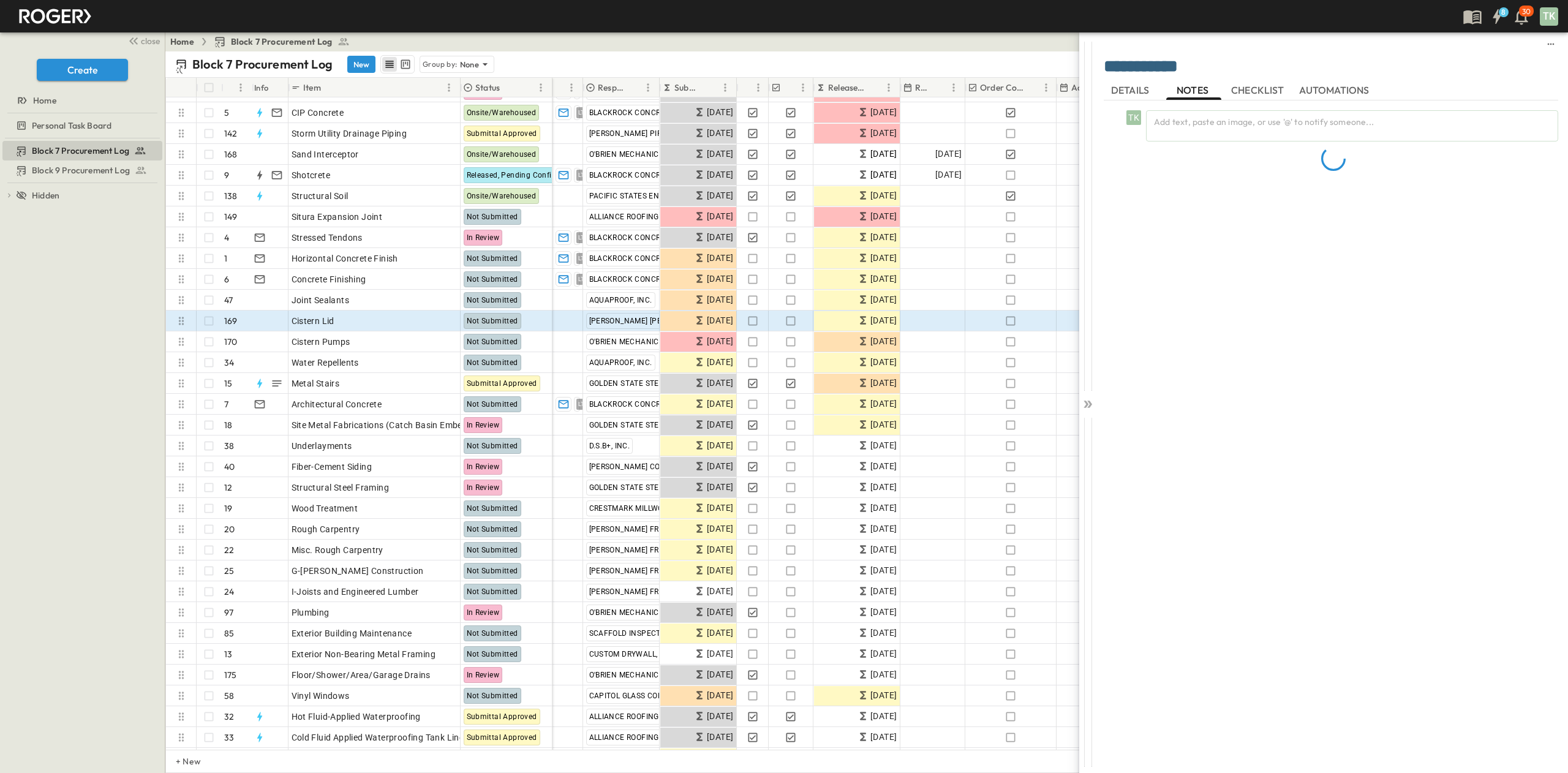
click at [1045, 92] on span "CHECKLIST" at bounding box center [1260, 90] width 56 height 11
click at [1045, 136] on h6 "New" at bounding box center [1145, 139] width 17 height 12
type textarea "**********"
click at [1045, 165] on button "New" at bounding box center [1139, 160] width 37 height 17
type textarea "**********"
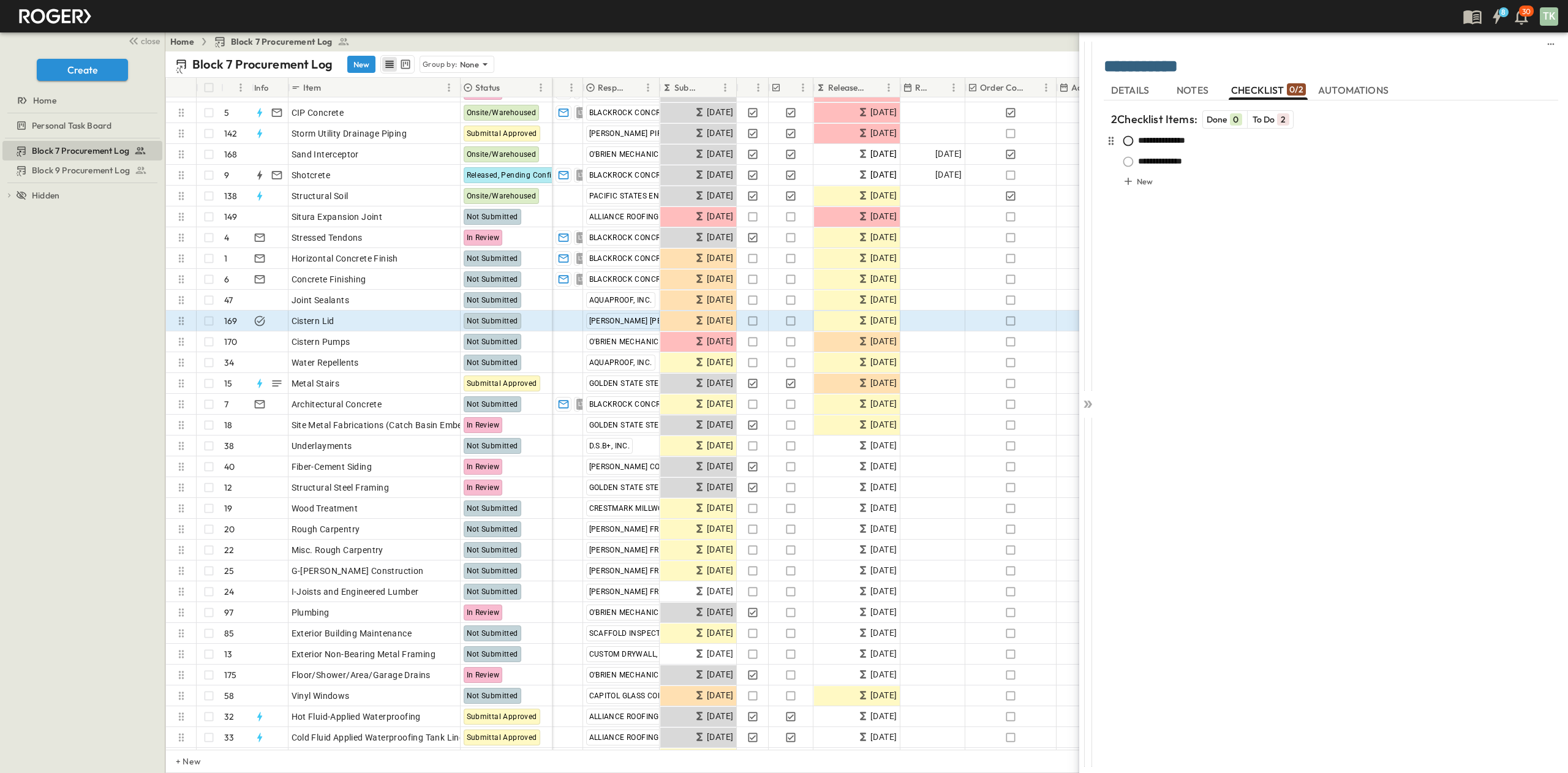
click at [1045, 144] on icon "button" at bounding box center [1128, 141] width 12 height 12
click at [1045, 262] on div "**********" at bounding box center [1332, 420] width 455 height 679
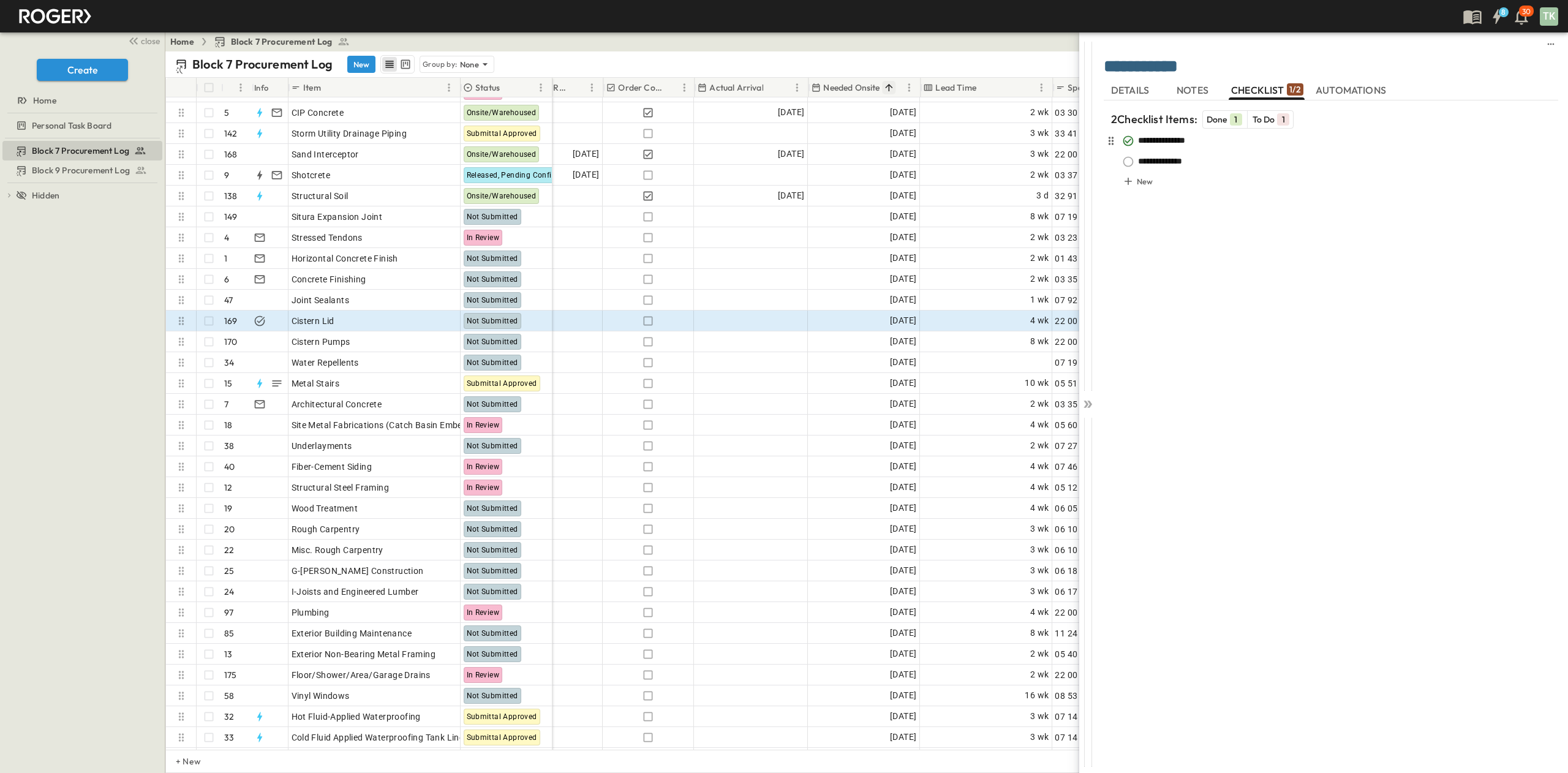
scroll to position [245, 361]
click at [643, 318] on icon "button" at bounding box center [649, 321] width 12 height 12
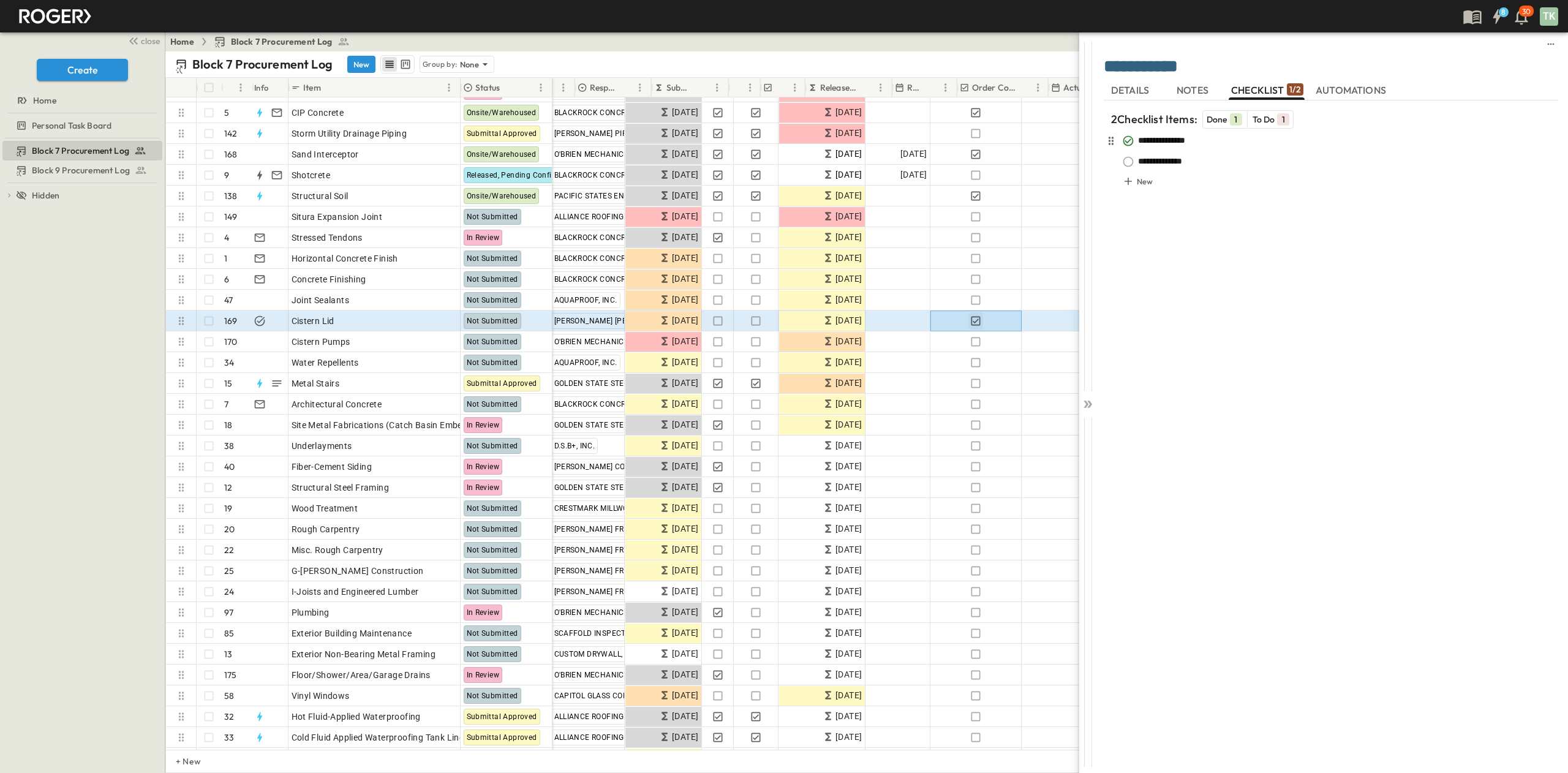
scroll to position [245, 0]
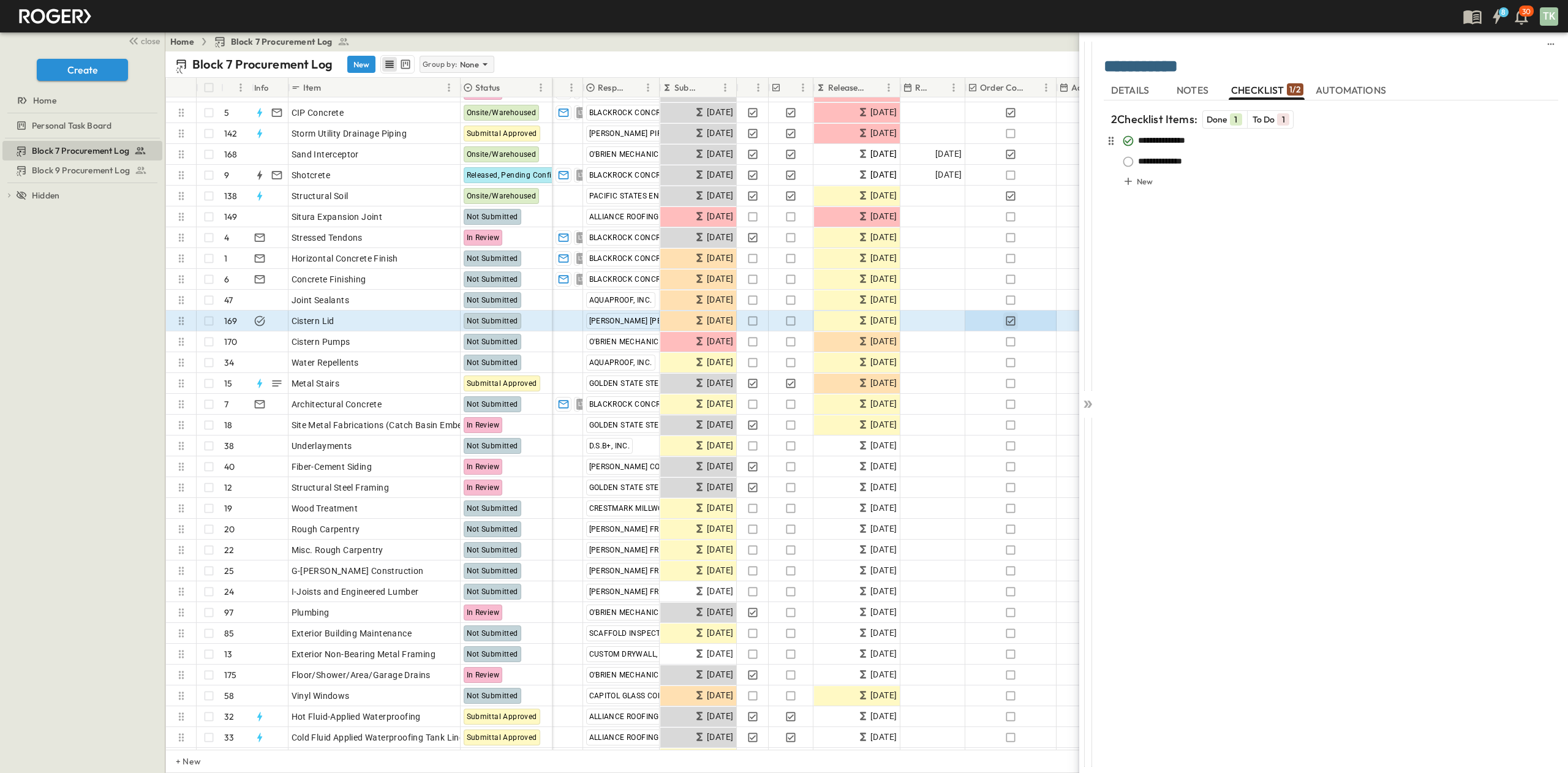
click at [452, 60] on p "Group by:" at bounding box center [440, 64] width 35 height 12
click at [459, 111] on p "Responsible Contractor" at bounding box center [458, 124] width 69 height 24
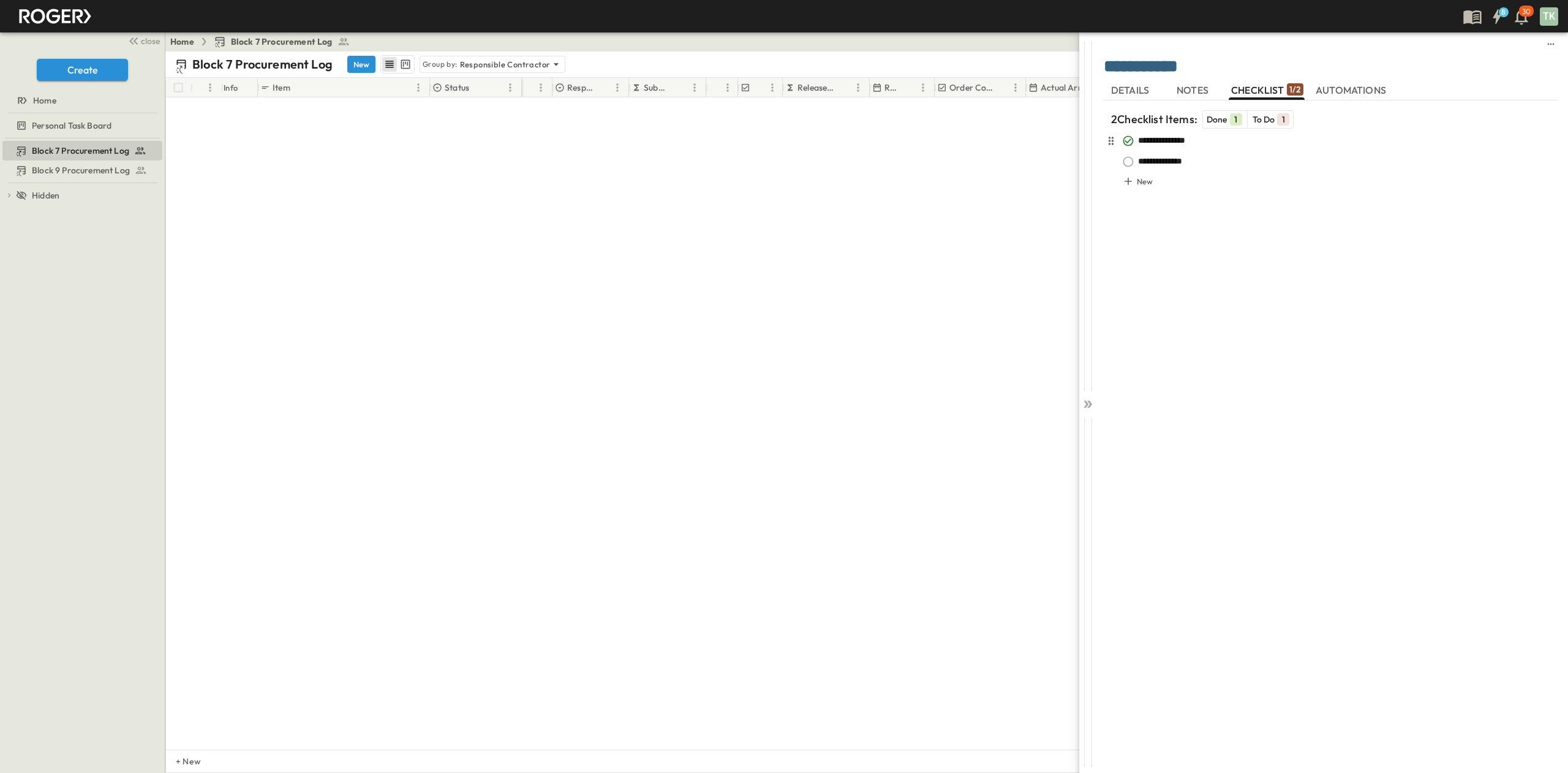
scroll to position [3185, 0]
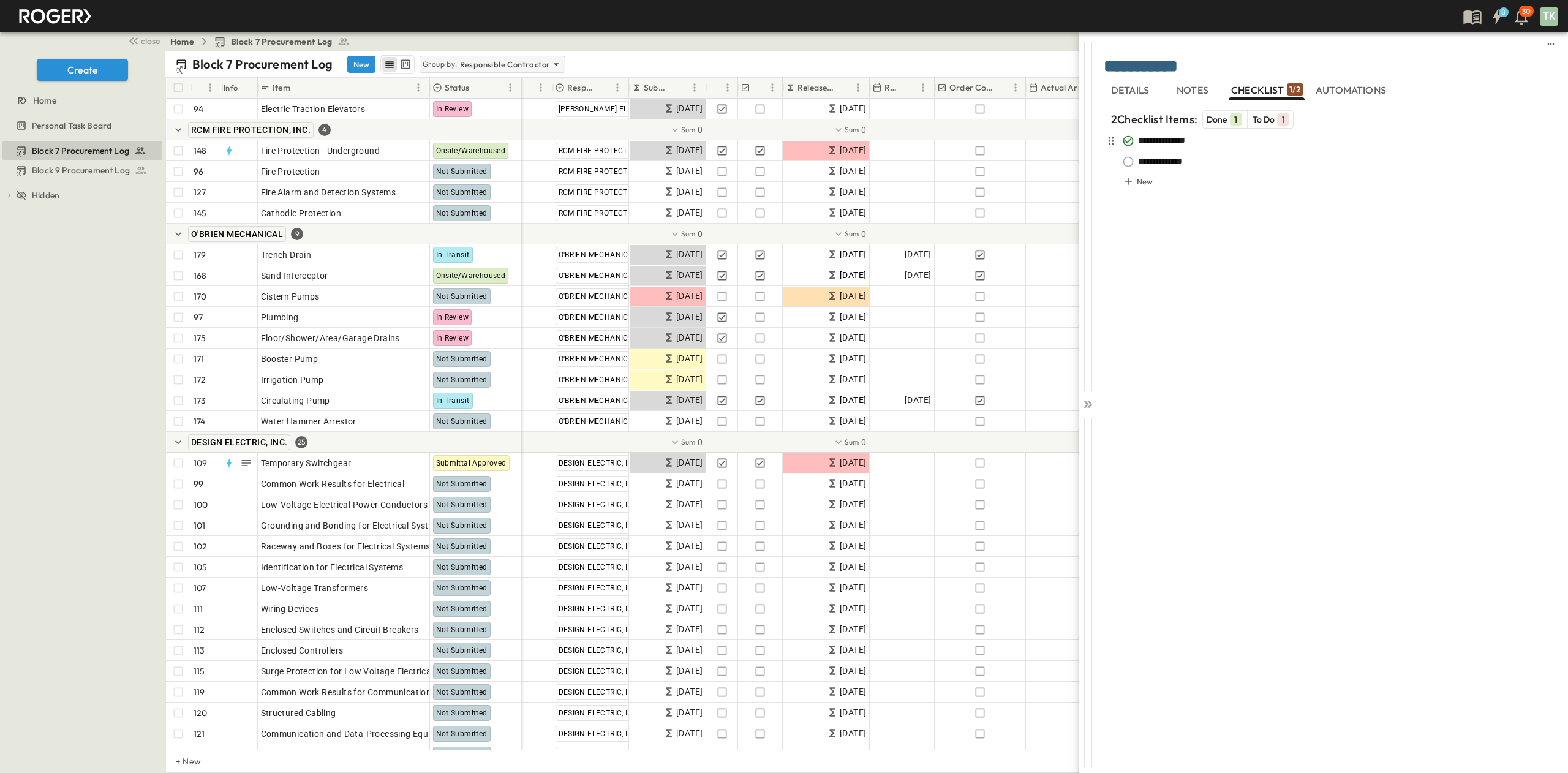
click at [483, 66] on p "Responsible Contractor" at bounding box center [505, 64] width 91 height 12
click at [454, 85] on div "None" at bounding box center [492, 82] width 142 height 17
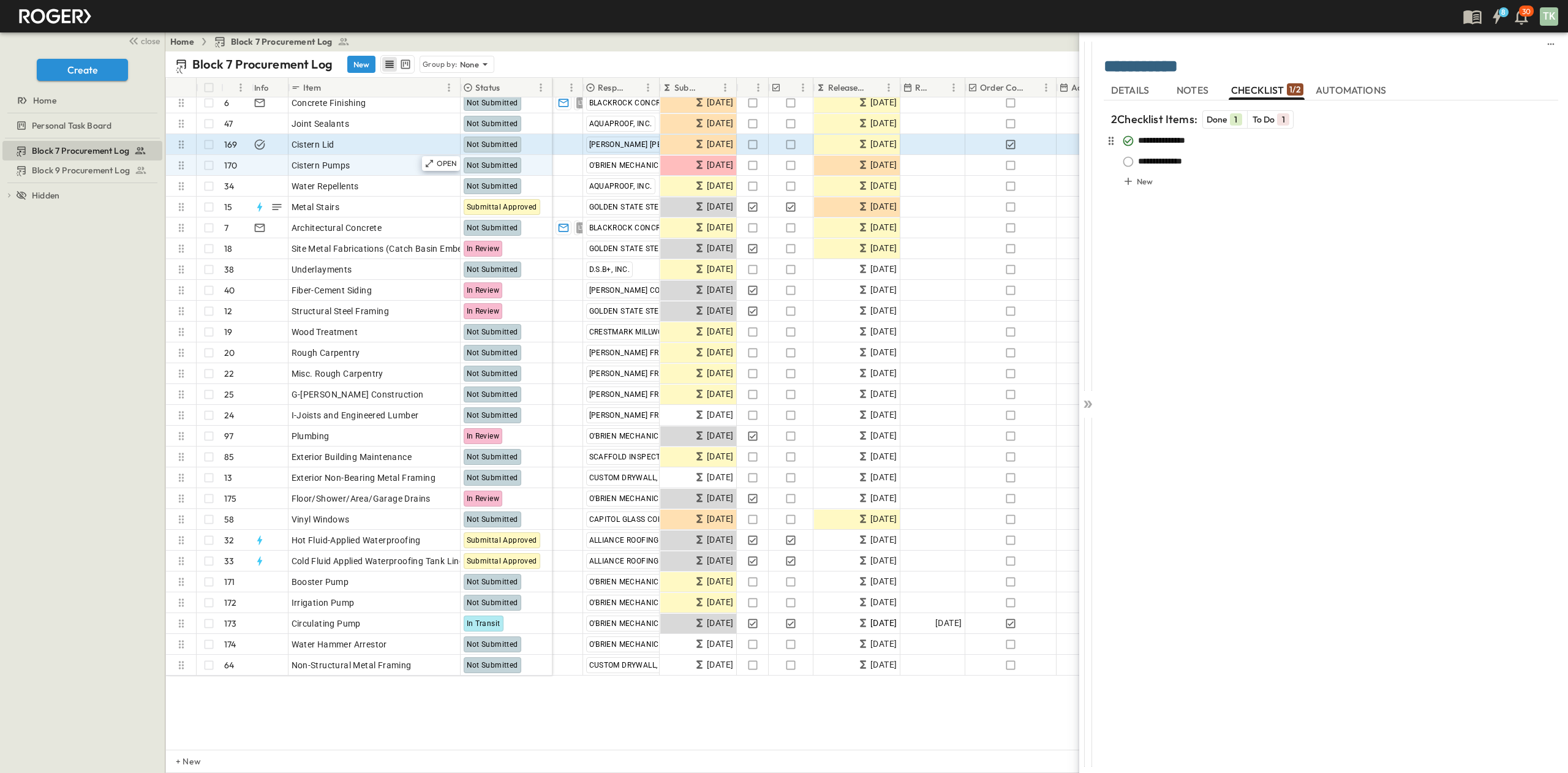
scroll to position [299, 0]
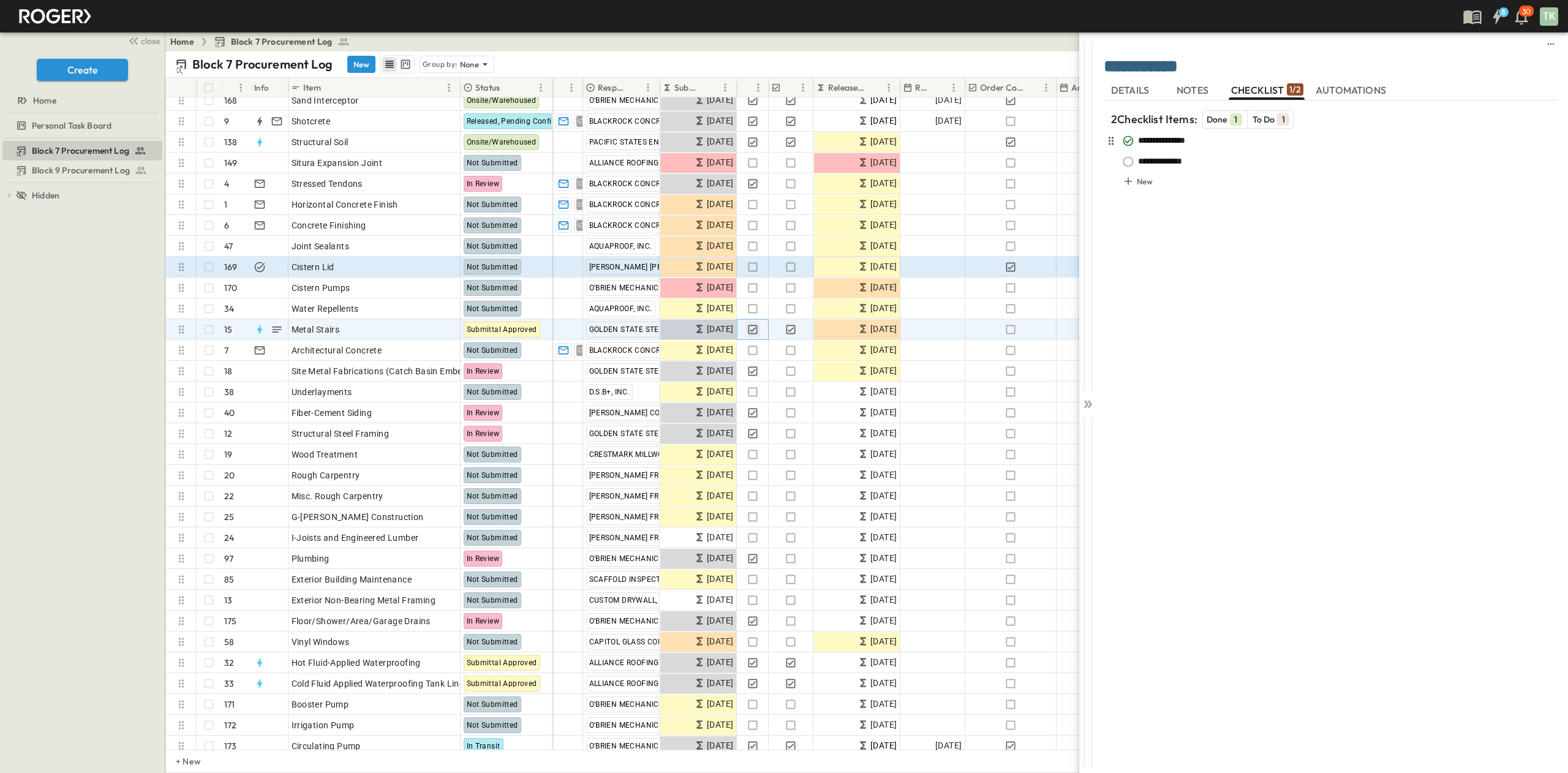
click at [747, 324] on icon "button" at bounding box center [753, 330] width 12 height 12
click at [791, 330] on icon "button" at bounding box center [791, 329] width 9 height 9
click at [1045, 405] on icon at bounding box center [1086, 405] width 5 height 8
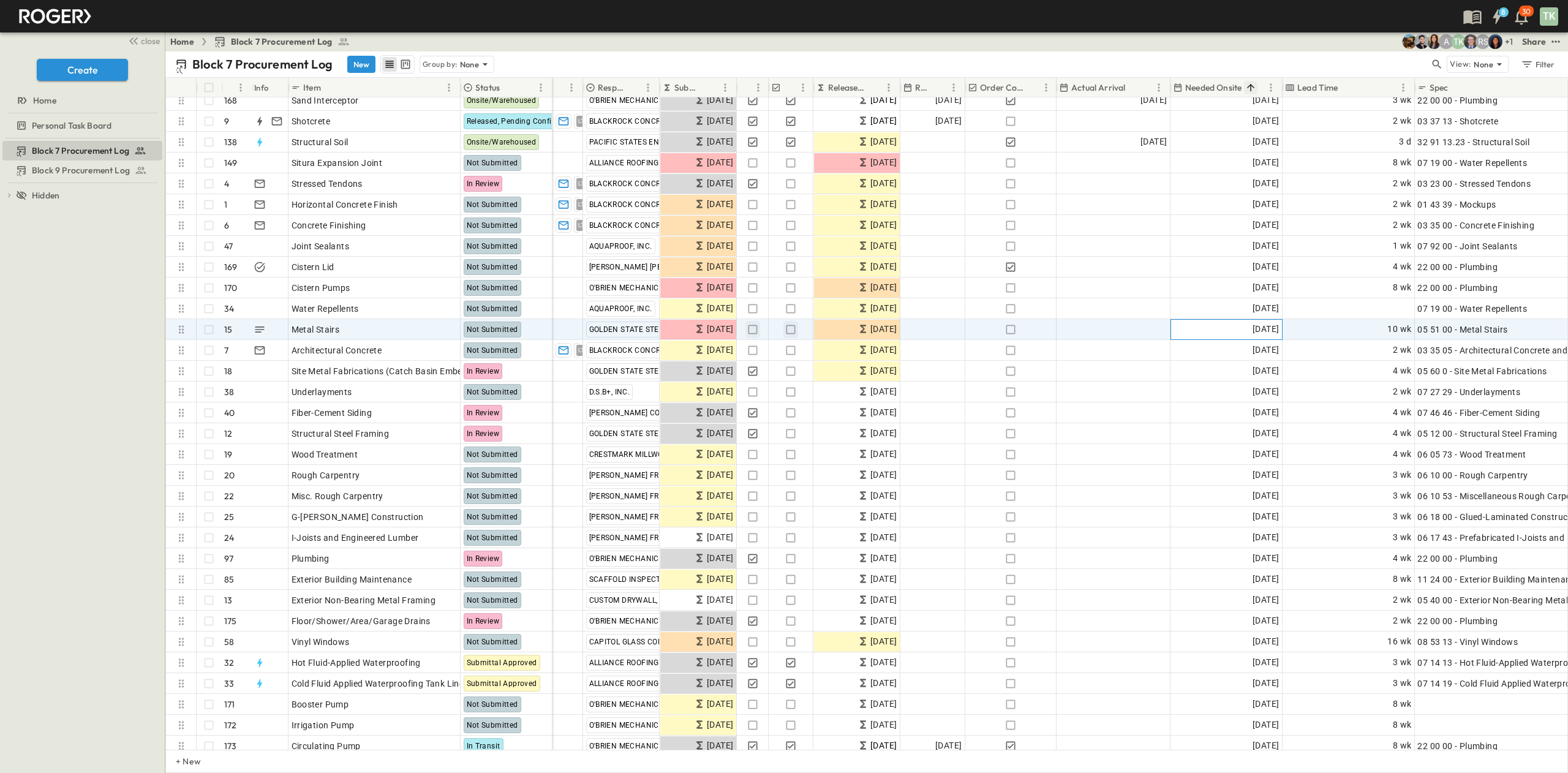
click at [1045, 324] on span "[DATE]" at bounding box center [1266, 329] width 27 height 14
click at [1045, 449] on button "14" at bounding box center [1262, 449] width 22 height 22
click at [1045, 85] on icon "Sort" at bounding box center [1347, 87] width 11 height 11
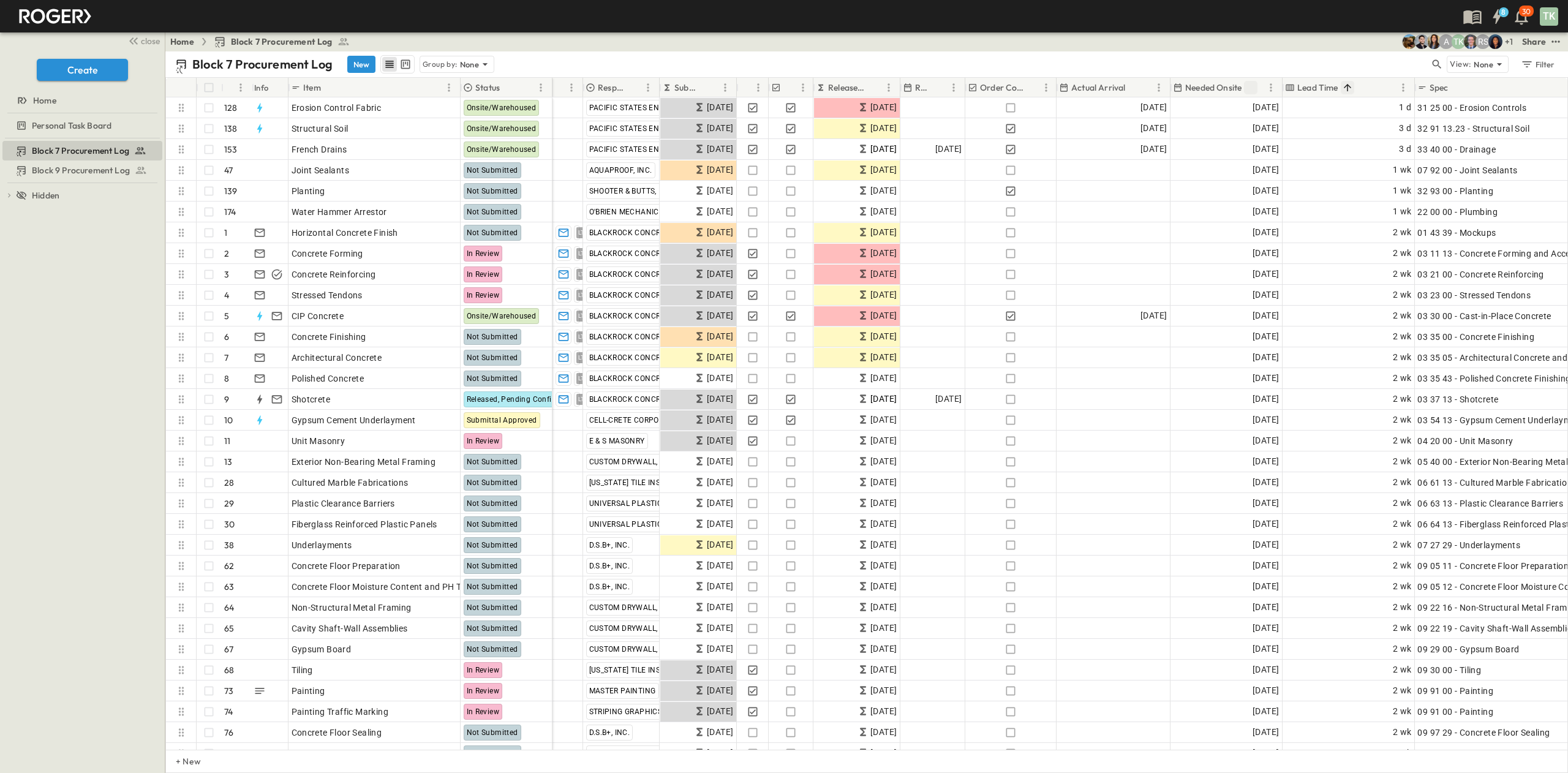
click at [1045, 86] on icon "Sort" at bounding box center [1347, 88] width 8 height 8
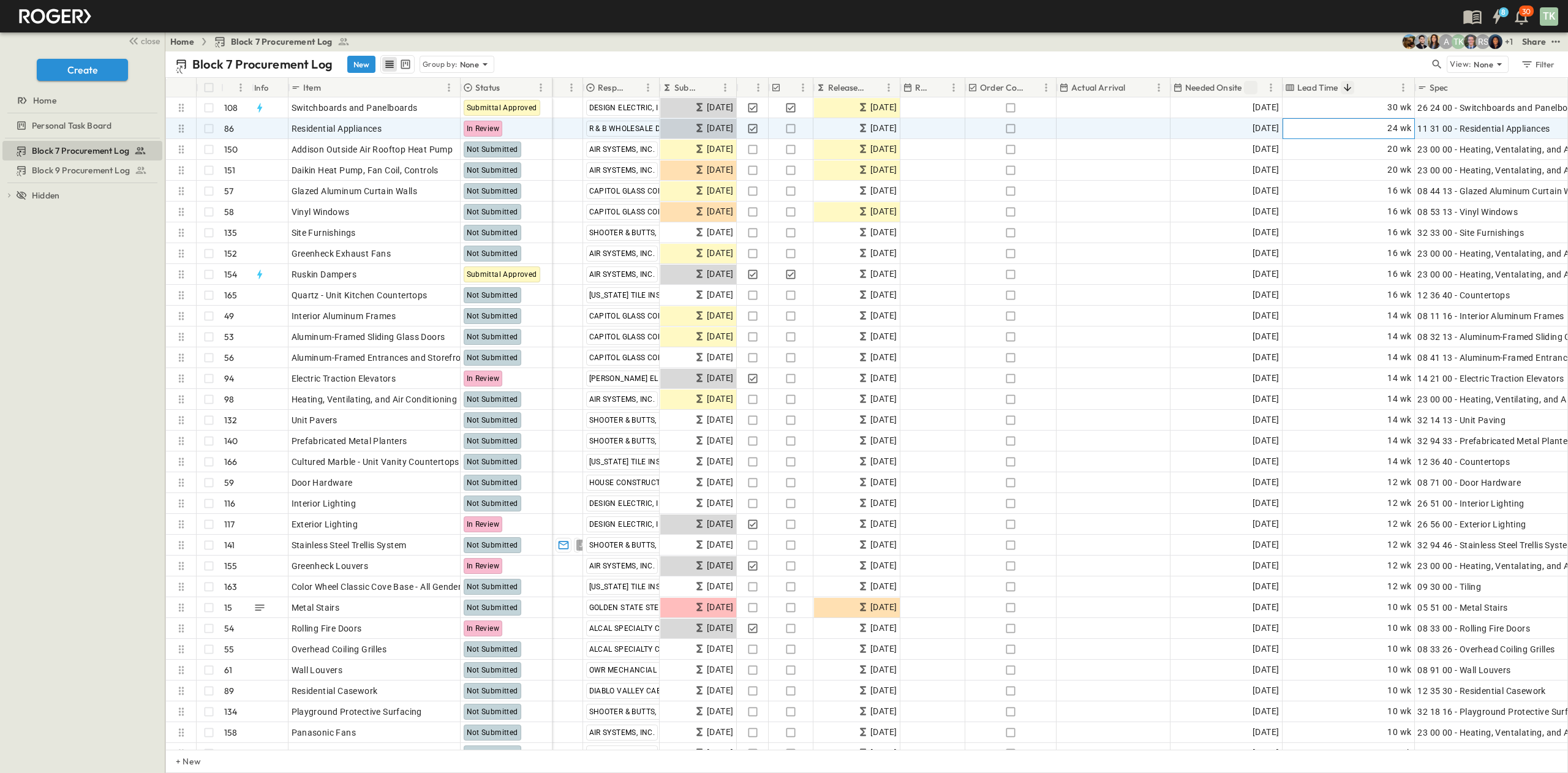
click at [1045, 127] on span "24 wk" at bounding box center [1400, 128] width 24 height 14
click at [1045, 130] on body "8 30 TK close Create Home Personal Task Board Block 7 Procurement Log Block 9 P…" at bounding box center [784, 386] width 1568 height 773
click at [1045, 155] on span "days" at bounding box center [1329, 152] width 19 height 12
type input "****"
click at [1045, 127] on input "**" at bounding box center [1299, 128] width 22 height 17
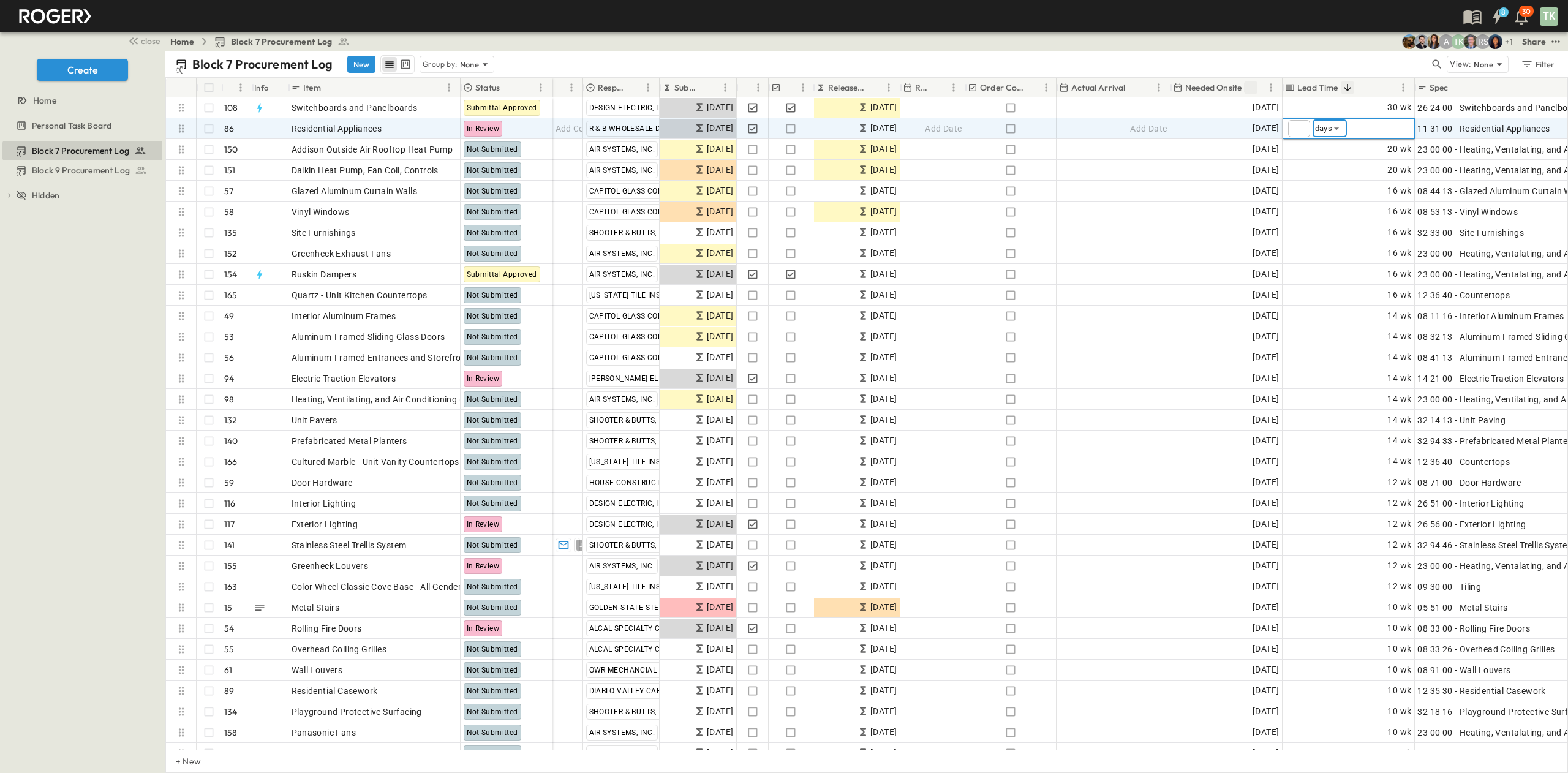
click at [1045, 127] on input "**" at bounding box center [1299, 128] width 22 height 17
type input "***"
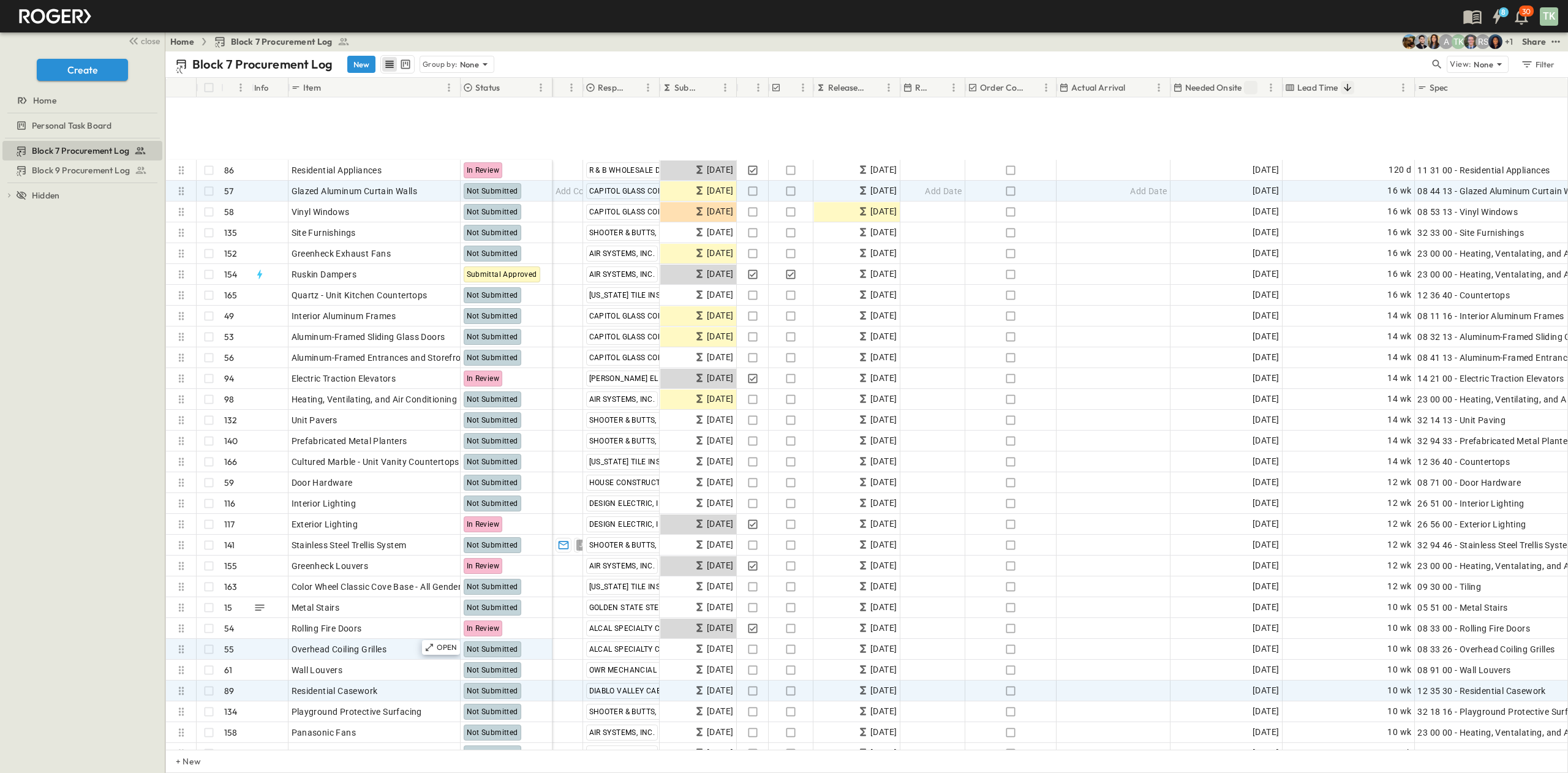
scroll to position [123, 0]
